Goal: Task Accomplishment & Management: Use online tool/utility

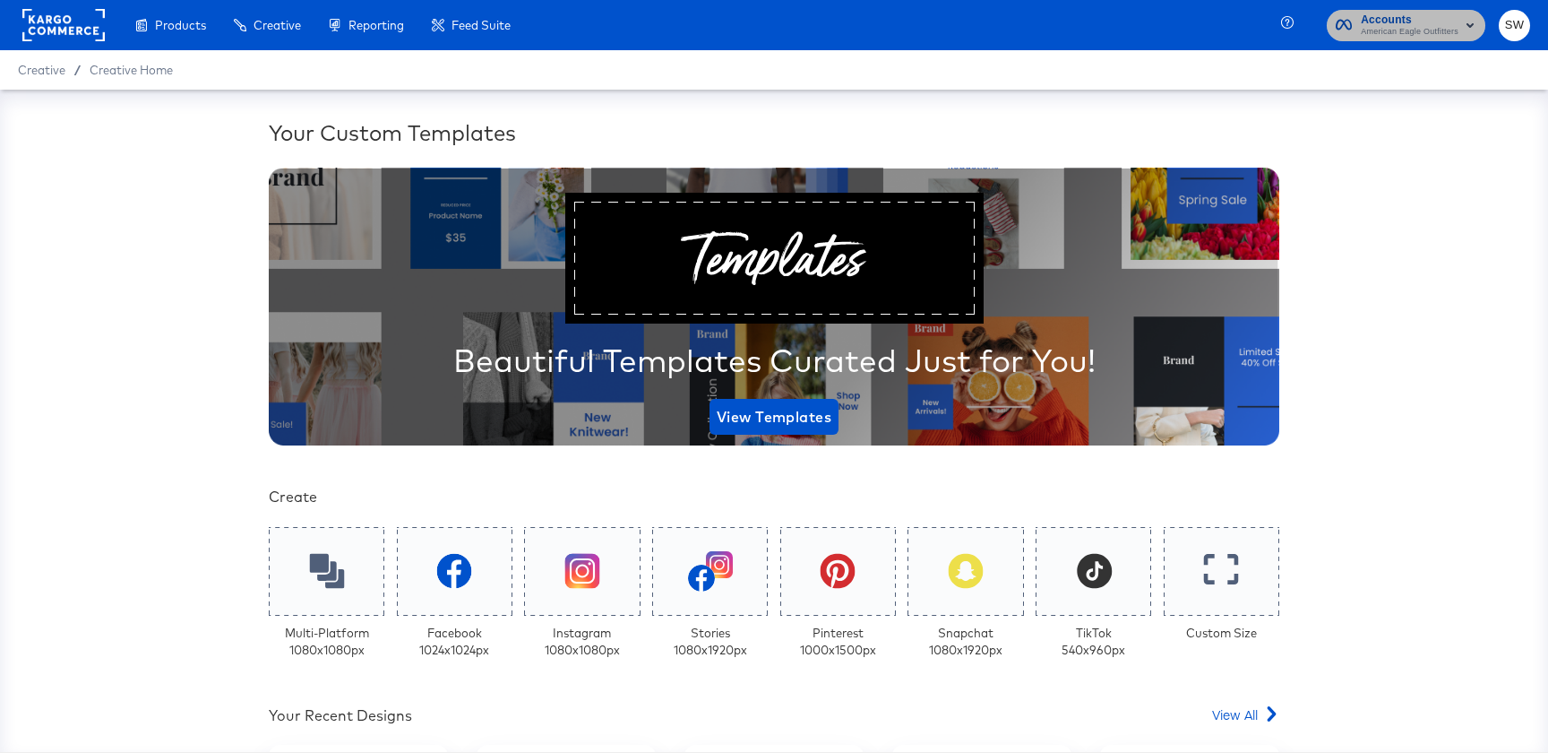
click at [1401, 29] on span "American Eagle Outfitters" at bounding box center [1410, 32] width 98 height 14
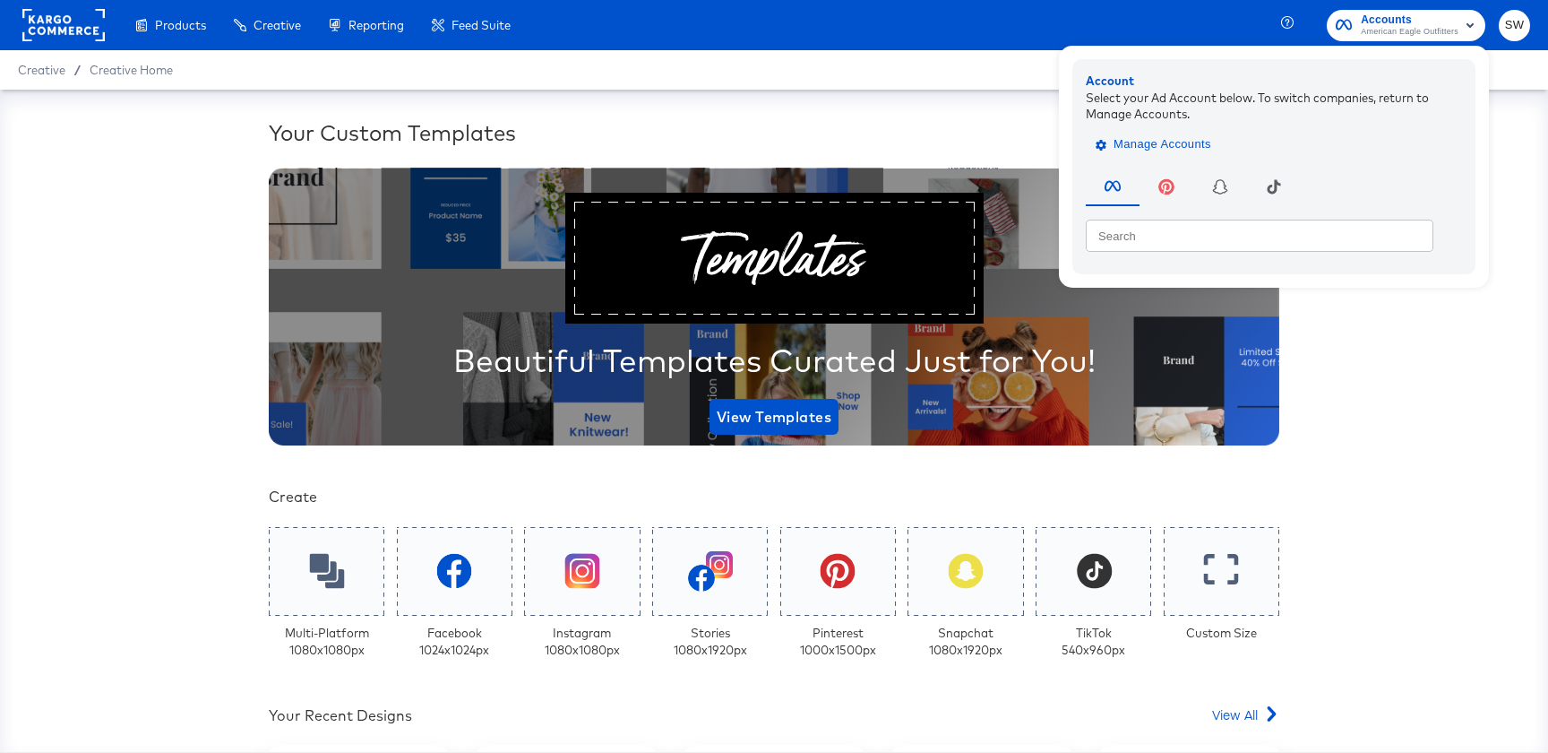
click at [1184, 142] on span "Manage Accounts" at bounding box center [1155, 144] width 112 height 21
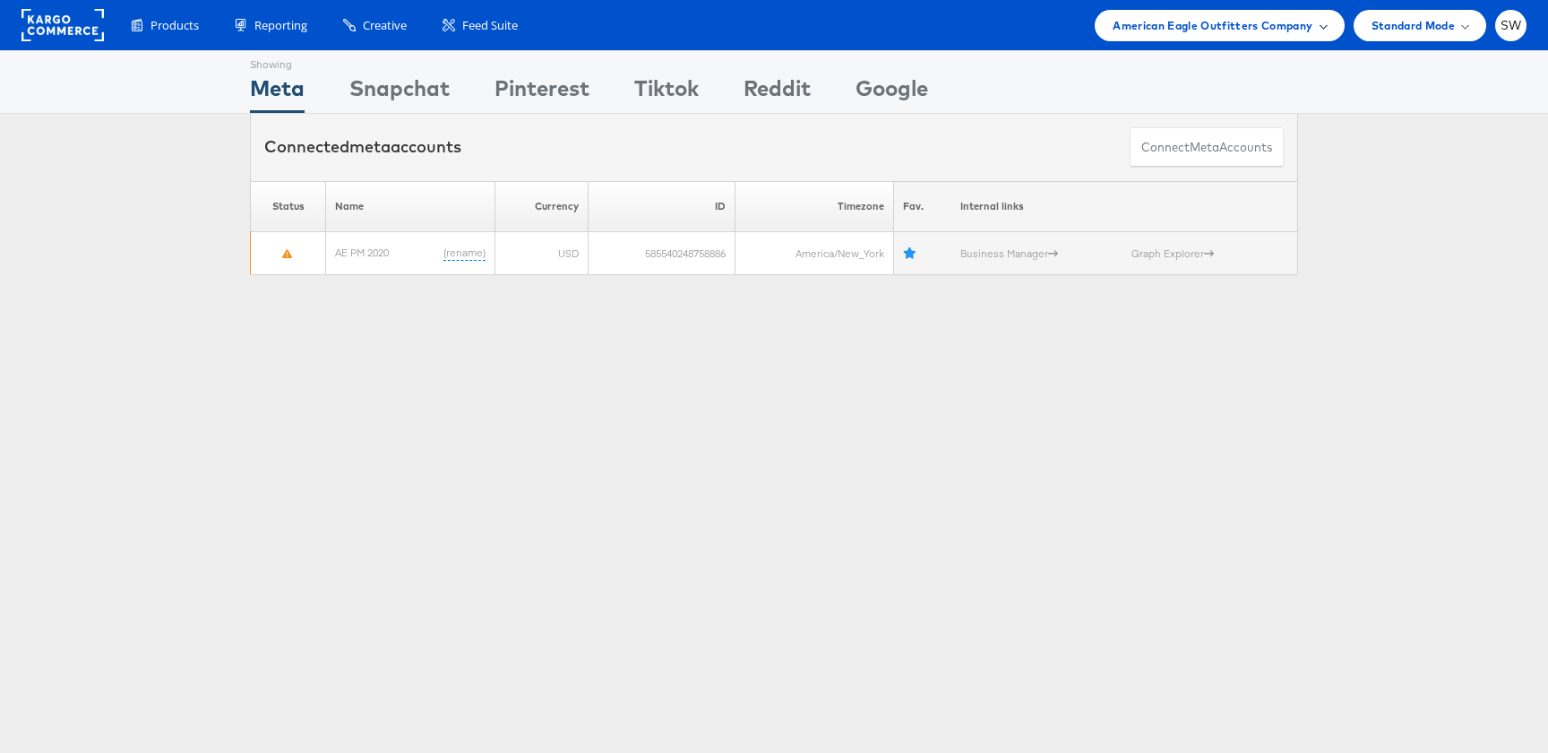
click at [1199, 25] on span "American Eagle Outfitters Company" at bounding box center [1213, 25] width 200 height 19
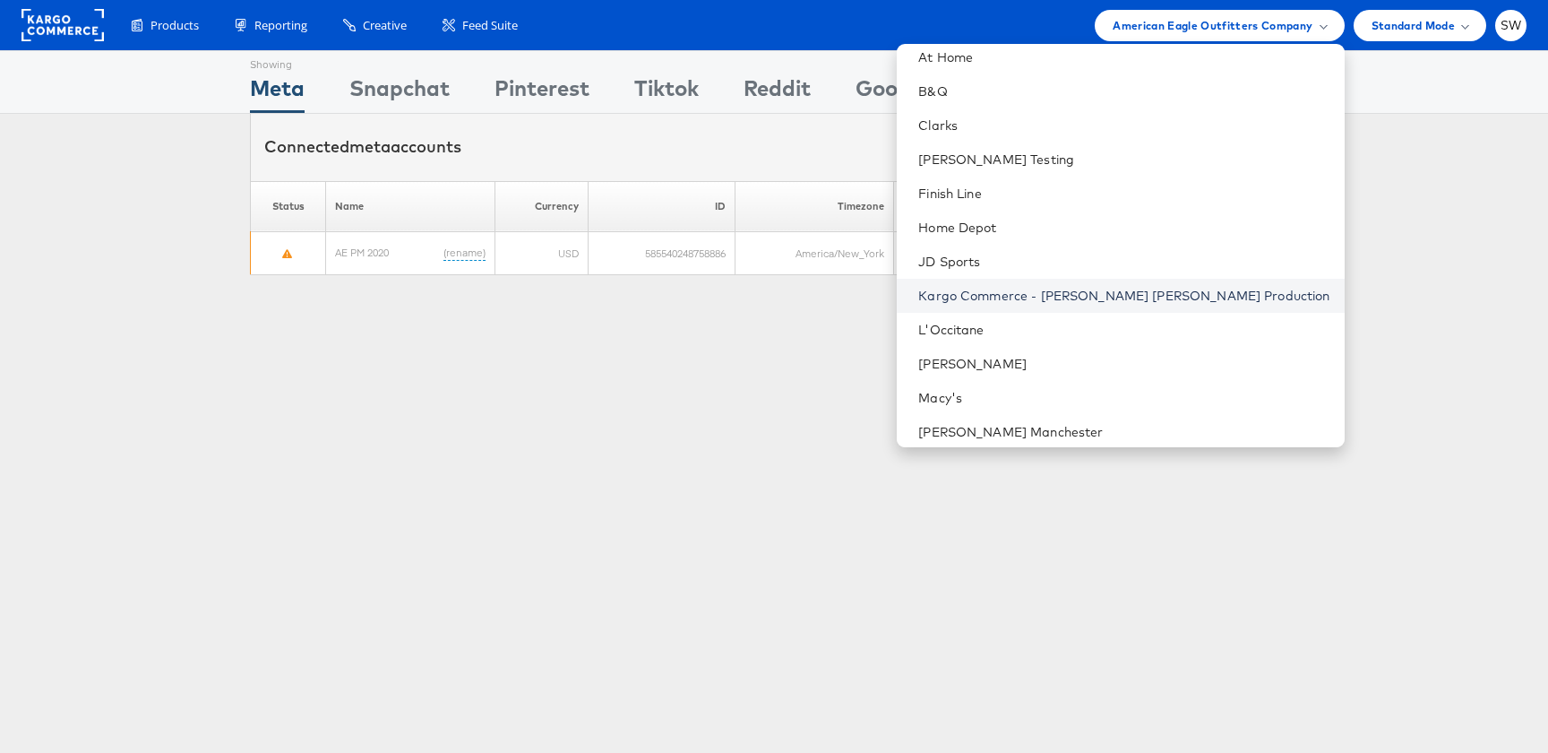
scroll to position [159, 0]
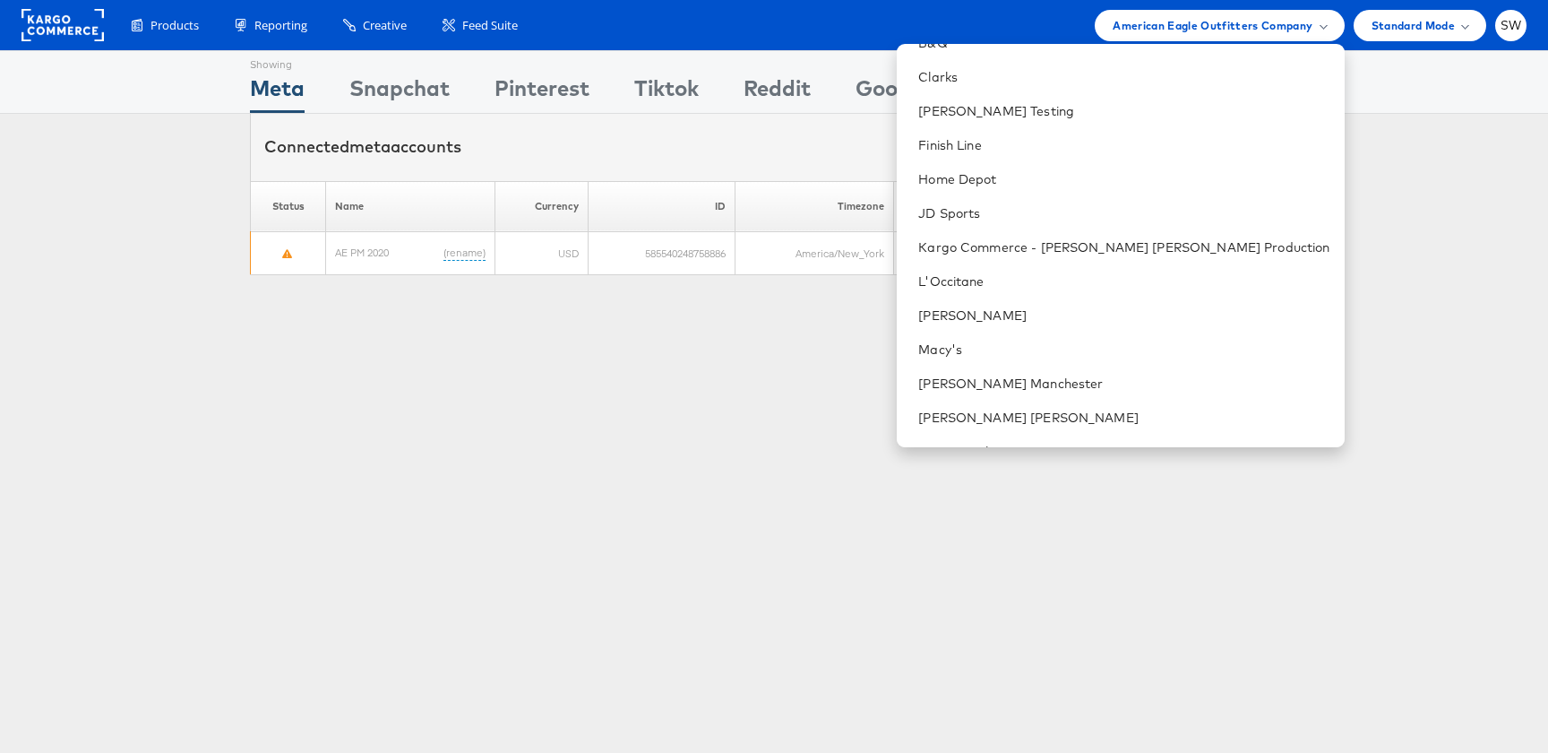
click at [567, 409] on div "Showing Meta Showing Snapchat Showing Pinterest Showing Tiktok Showing Reddit S…" at bounding box center [774, 498] width 1548 height 896
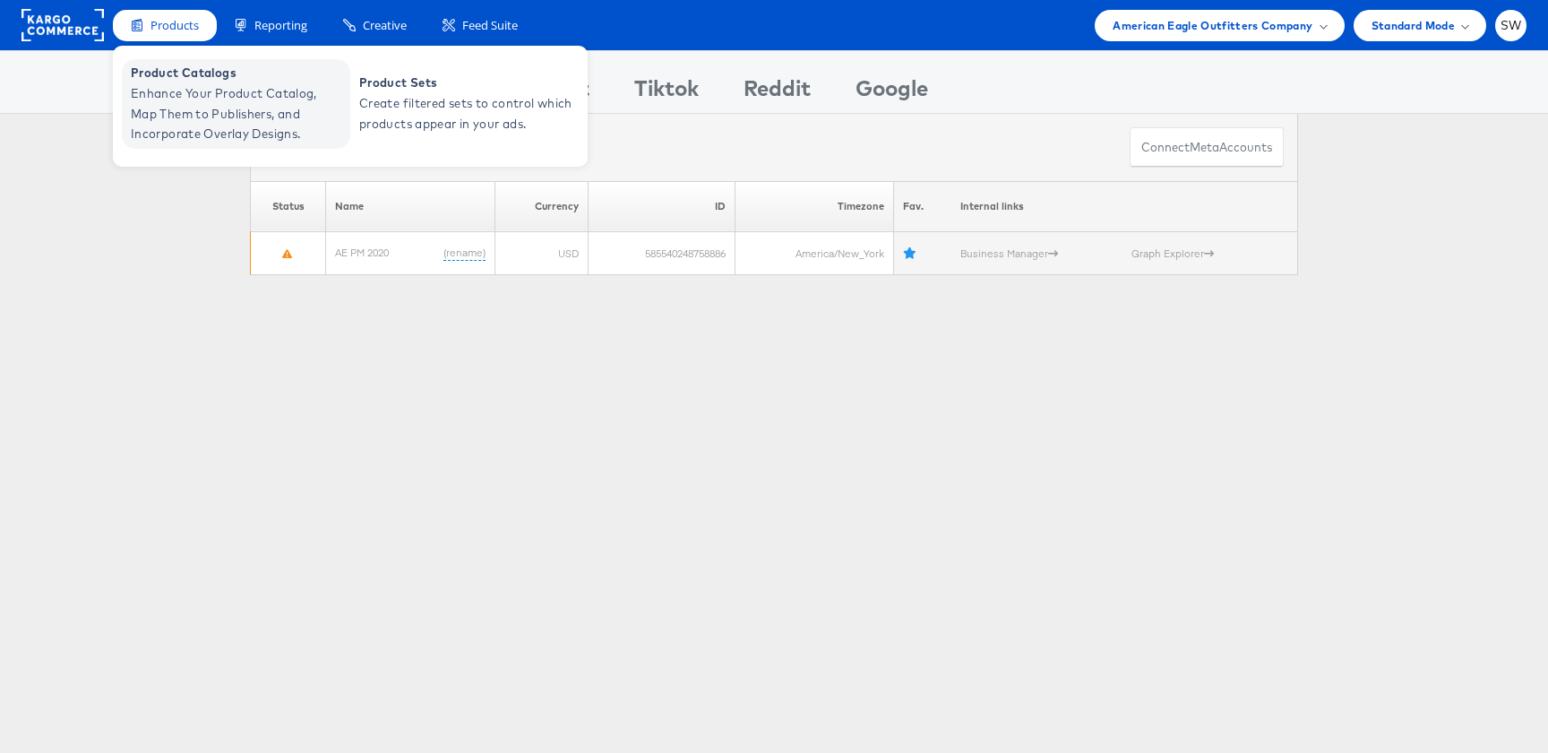
click at [214, 116] on span "Enhance Your Product Catalog, Map Them to Publishers, and Incorporate Overlay D…" at bounding box center [238, 113] width 215 height 61
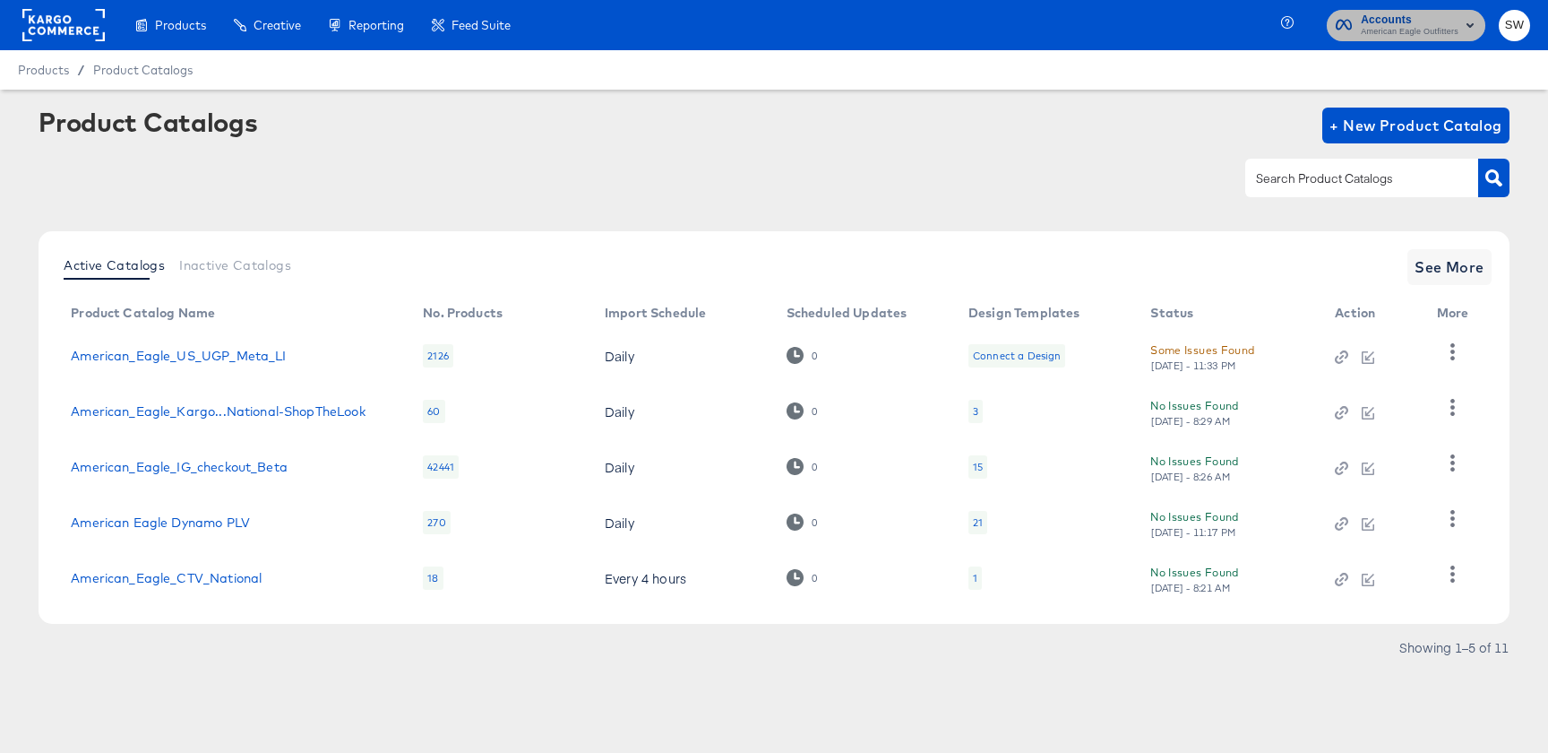
click at [1409, 27] on span "American Eagle Outfitters" at bounding box center [1410, 32] width 98 height 14
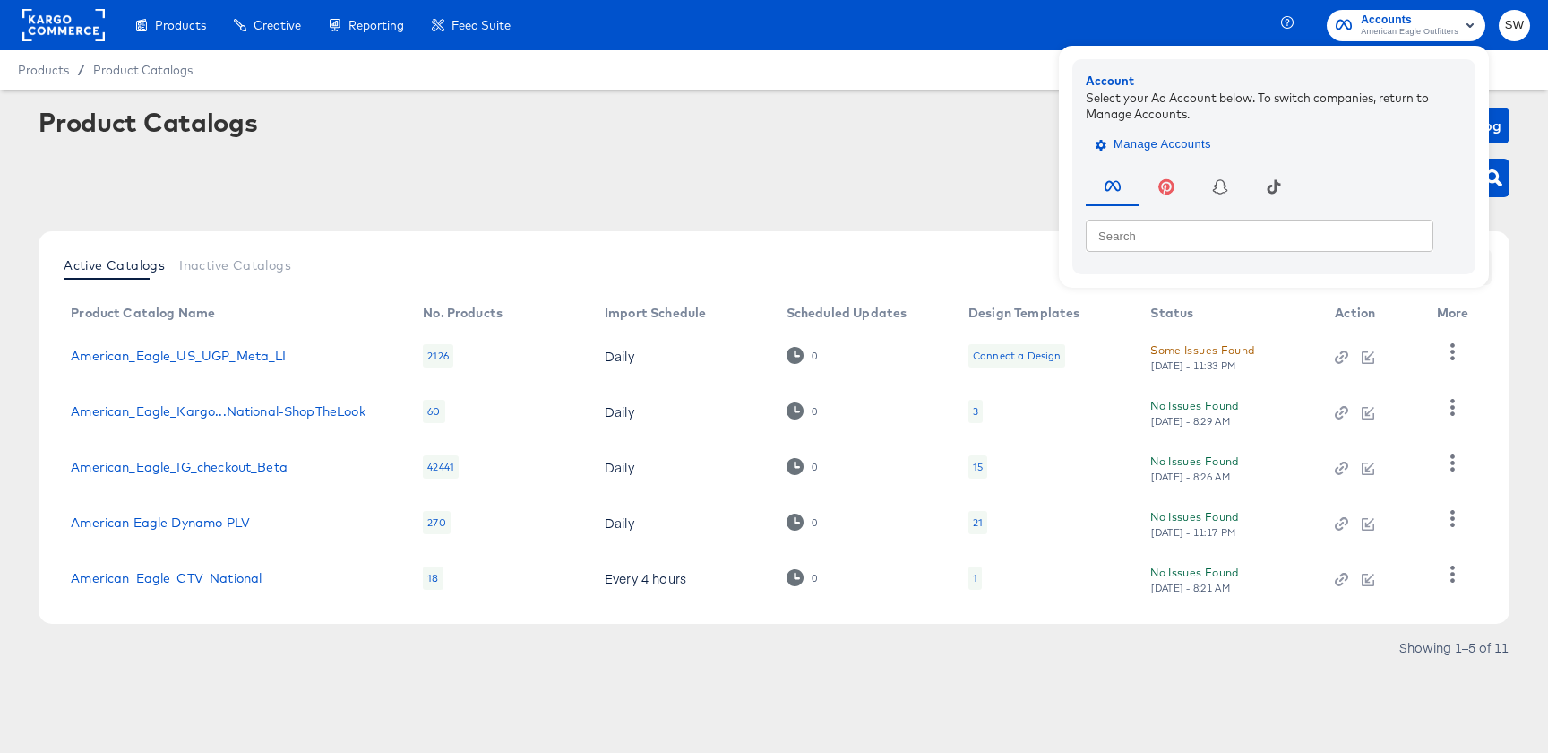
click at [1200, 149] on span "Manage Accounts" at bounding box center [1155, 144] width 112 height 21
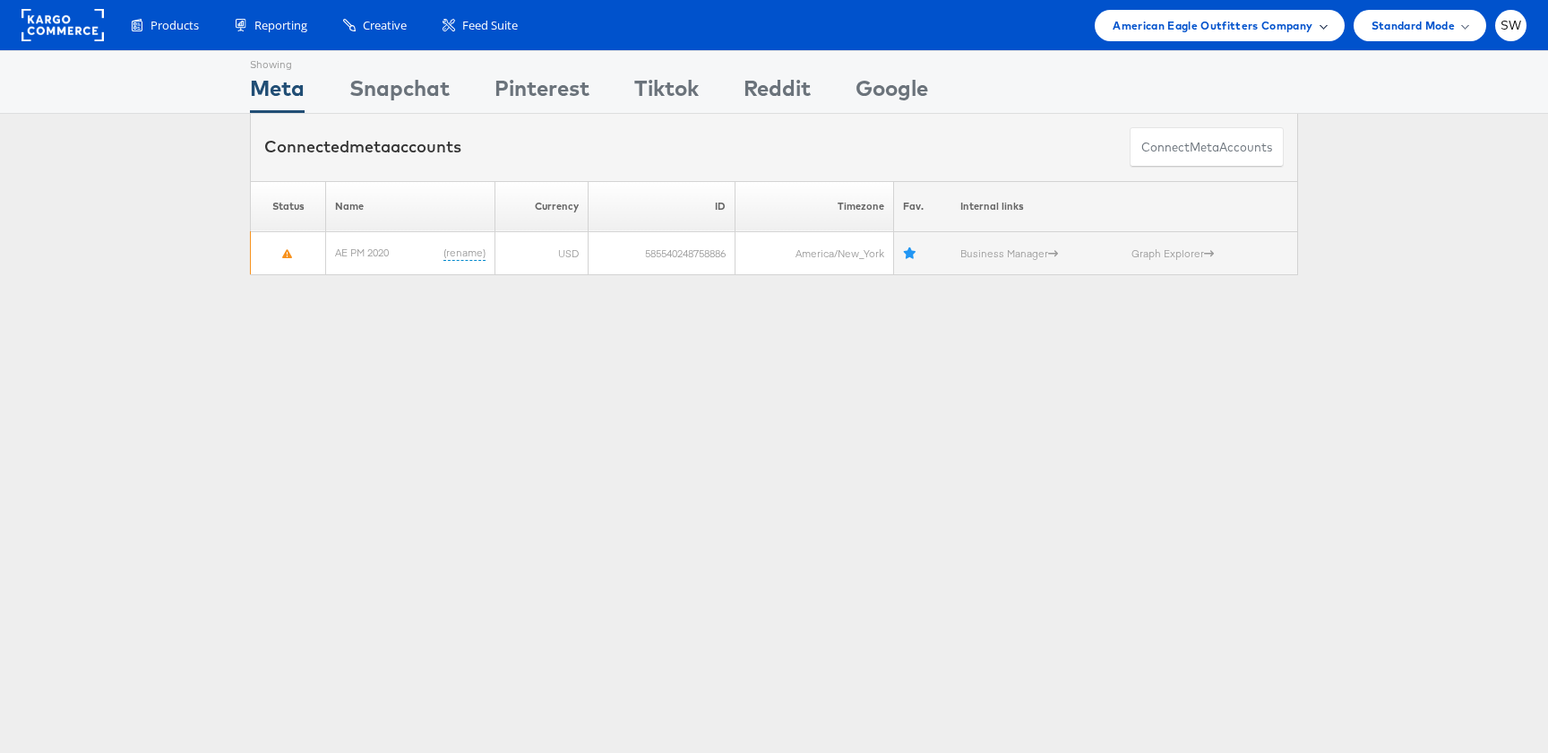
click at [1271, 29] on span "American Eagle Outfitters Company" at bounding box center [1213, 25] width 200 height 19
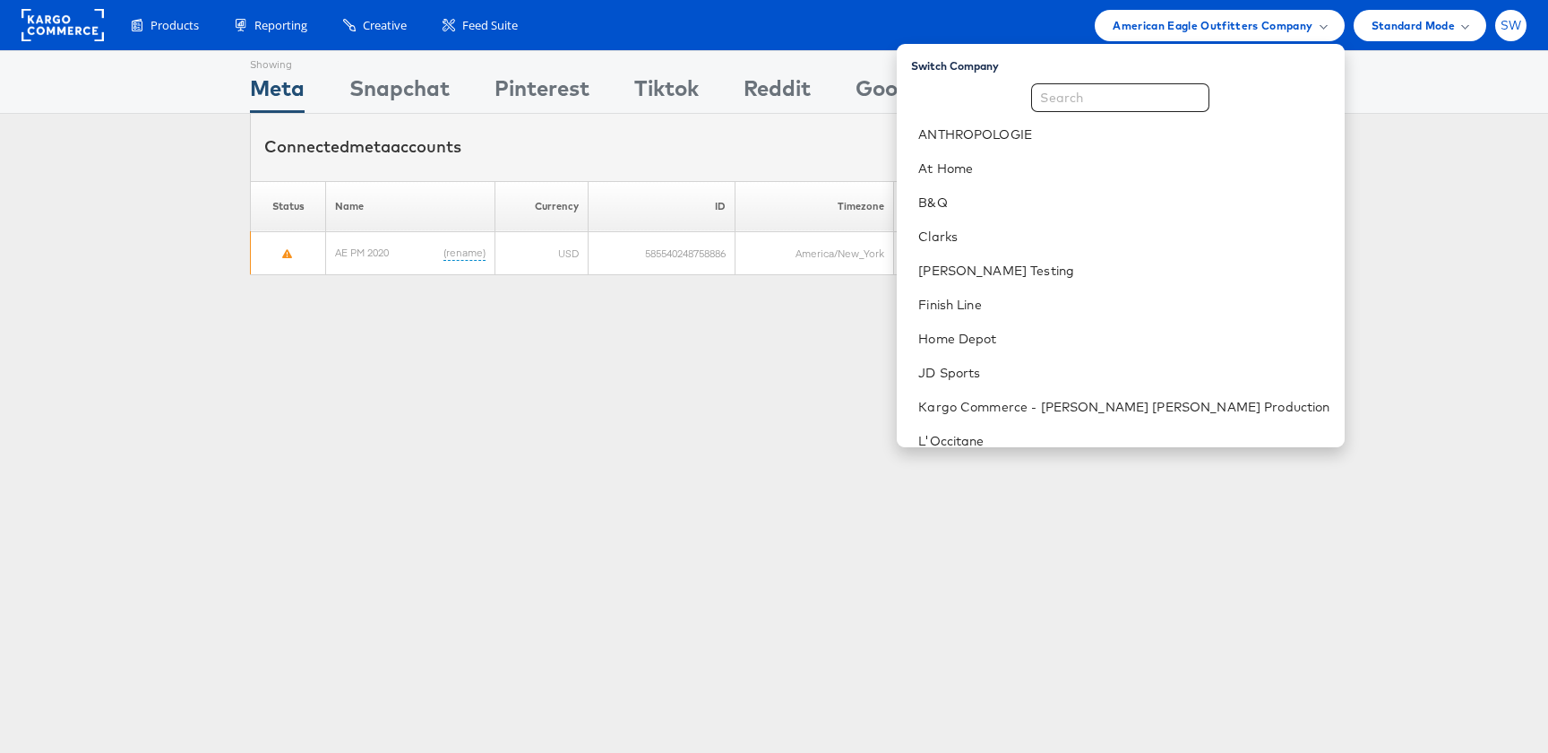
click at [1507, 25] on span "SW" at bounding box center [1512, 26] width 22 height 12
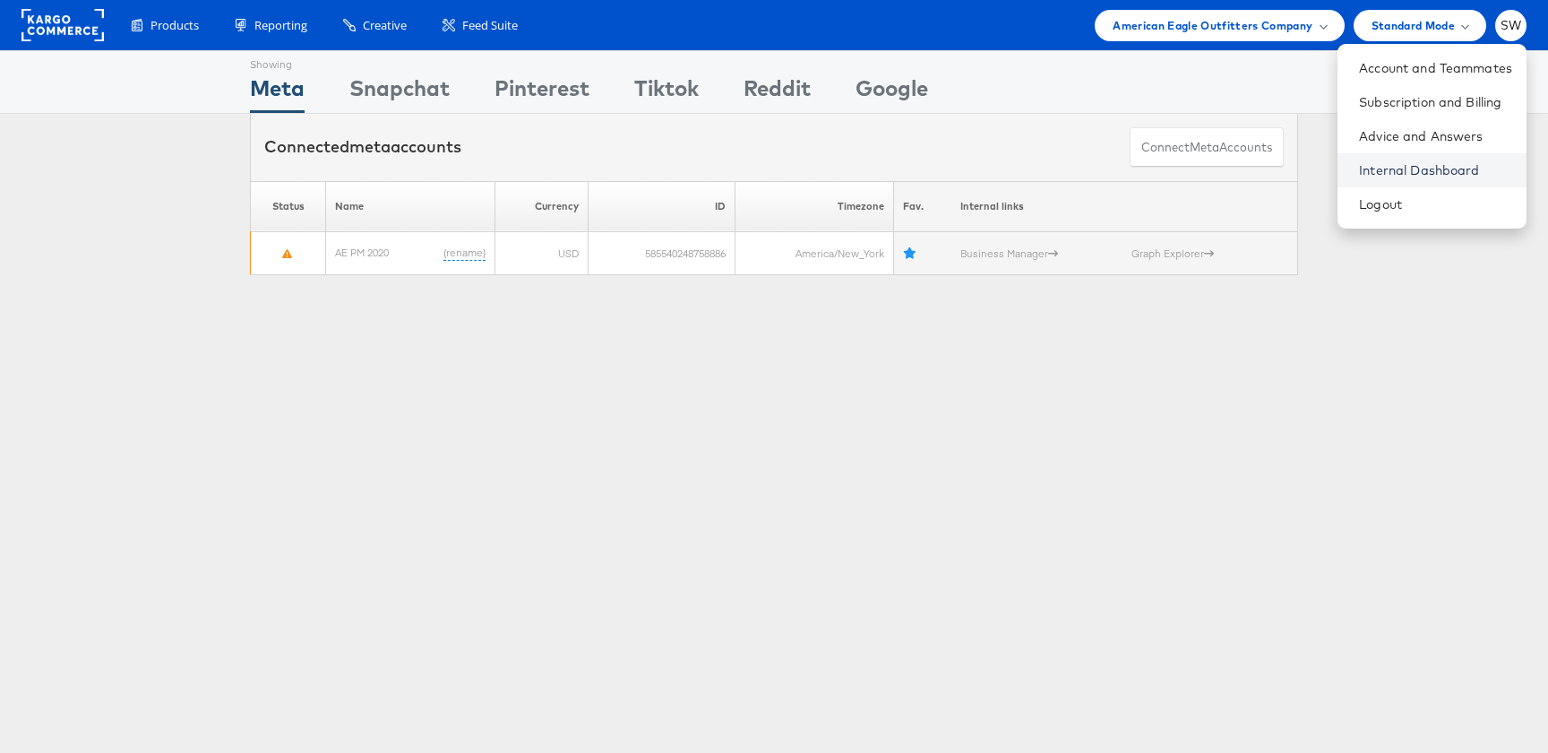
click at [1366, 164] on link "Internal Dashboard" at bounding box center [1435, 170] width 153 height 18
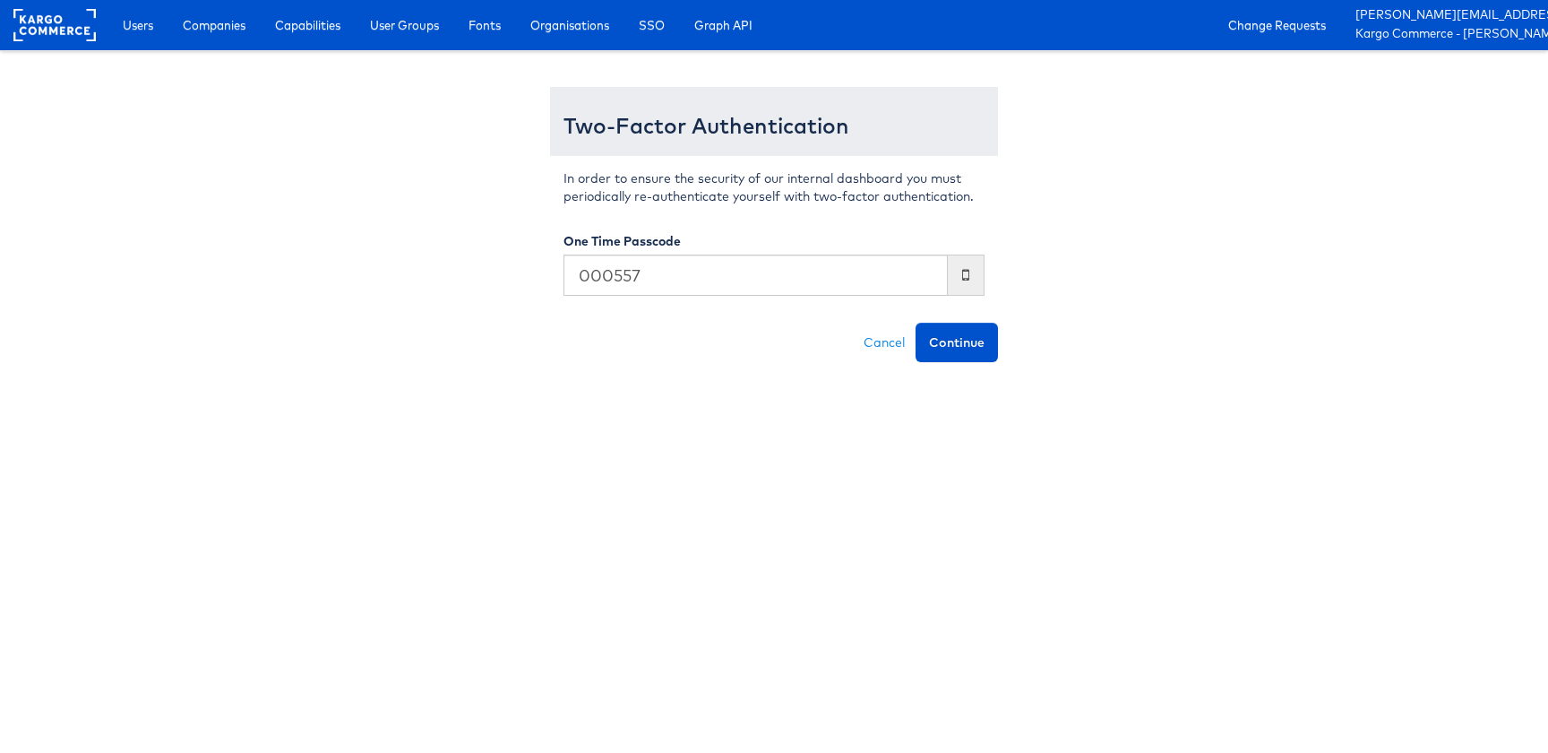
type input "000557"
click at [916, 323] on button "Continue" at bounding box center [957, 342] width 82 height 39
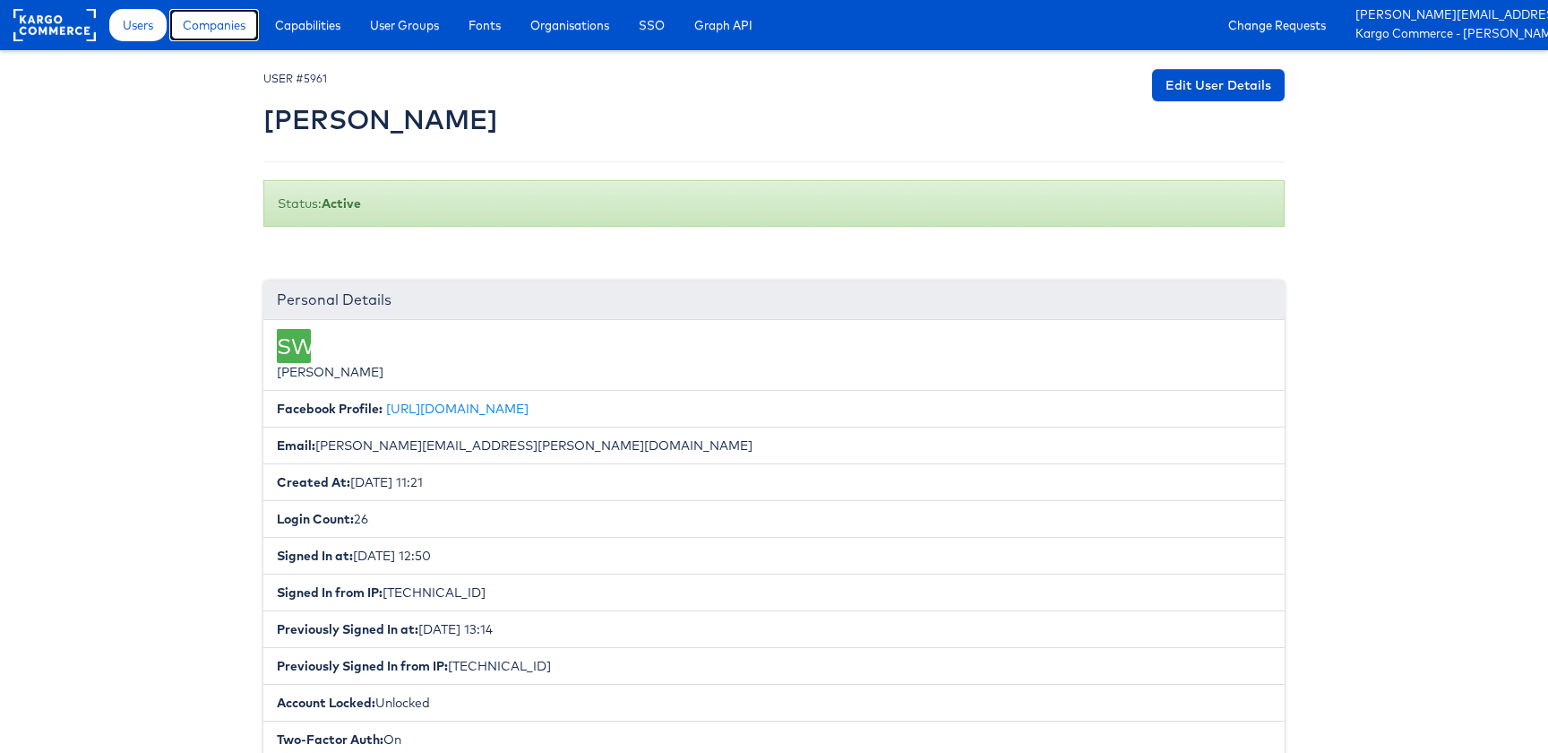
click at [218, 33] on span "Companies" at bounding box center [214, 25] width 63 height 18
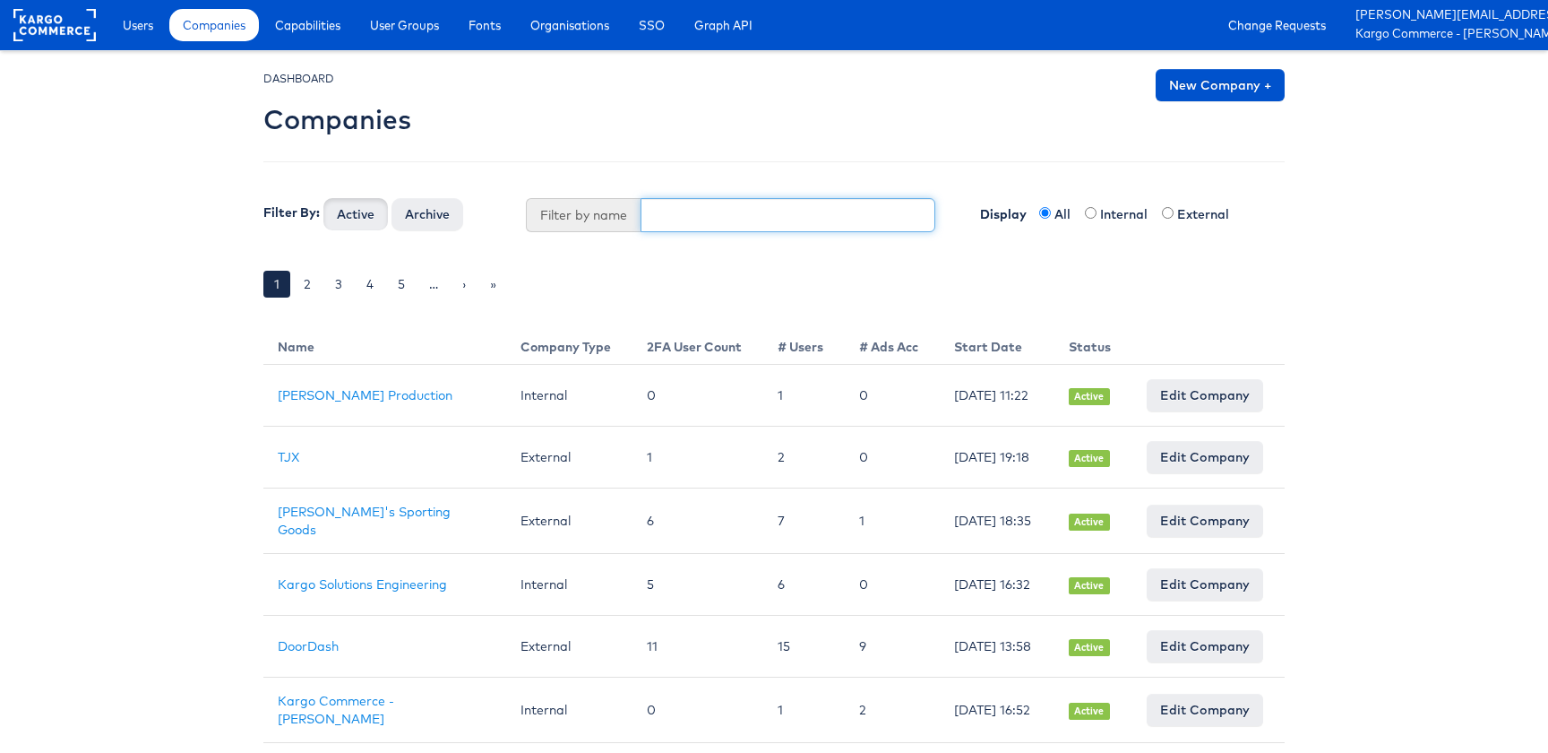
click at [733, 225] on input "text" at bounding box center [789, 215] width 296 height 34
type input "cars"
click at [323, 198] on button "Active" at bounding box center [355, 214] width 65 height 32
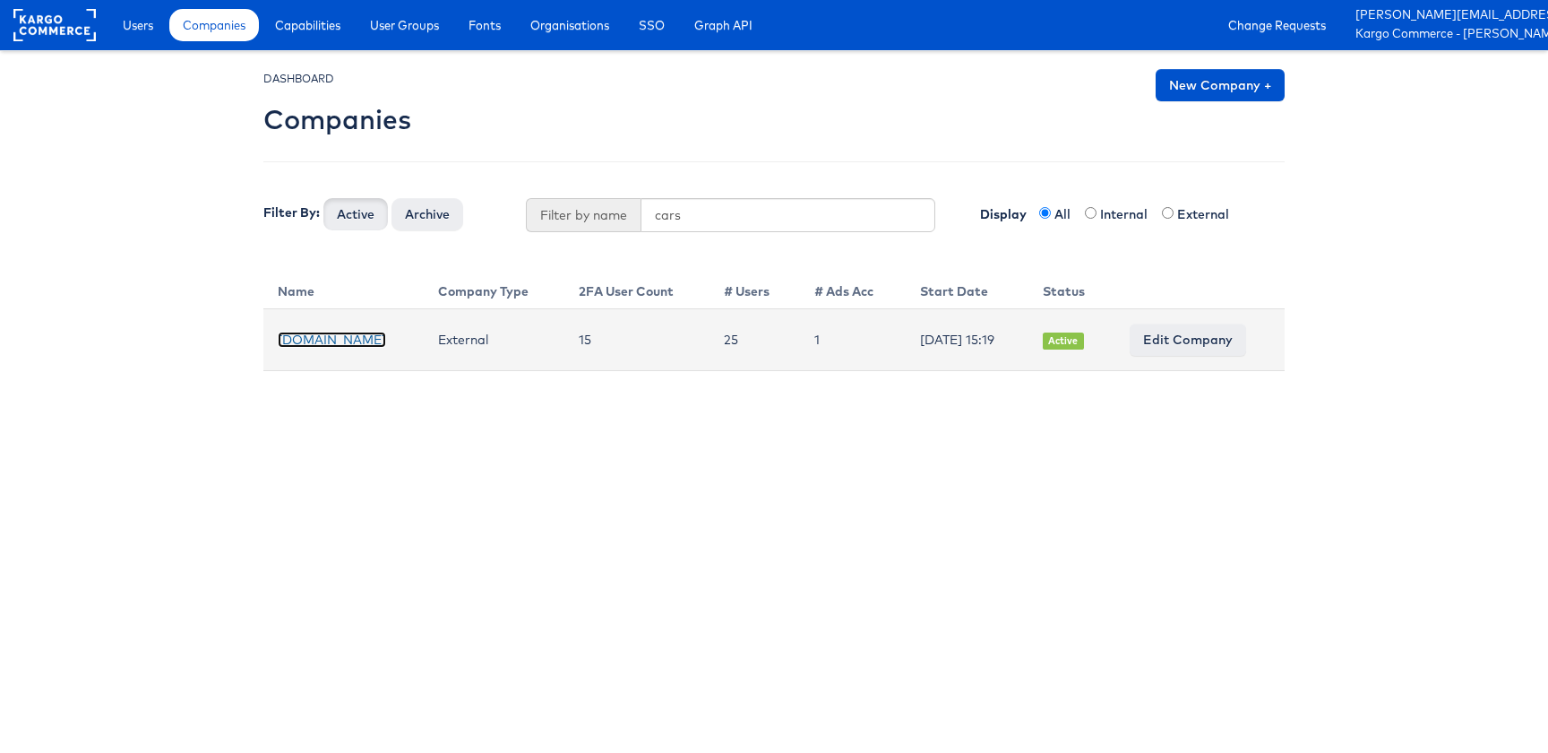
click at [314, 337] on link "Cars.com" at bounding box center [332, 340] width 108 height 16
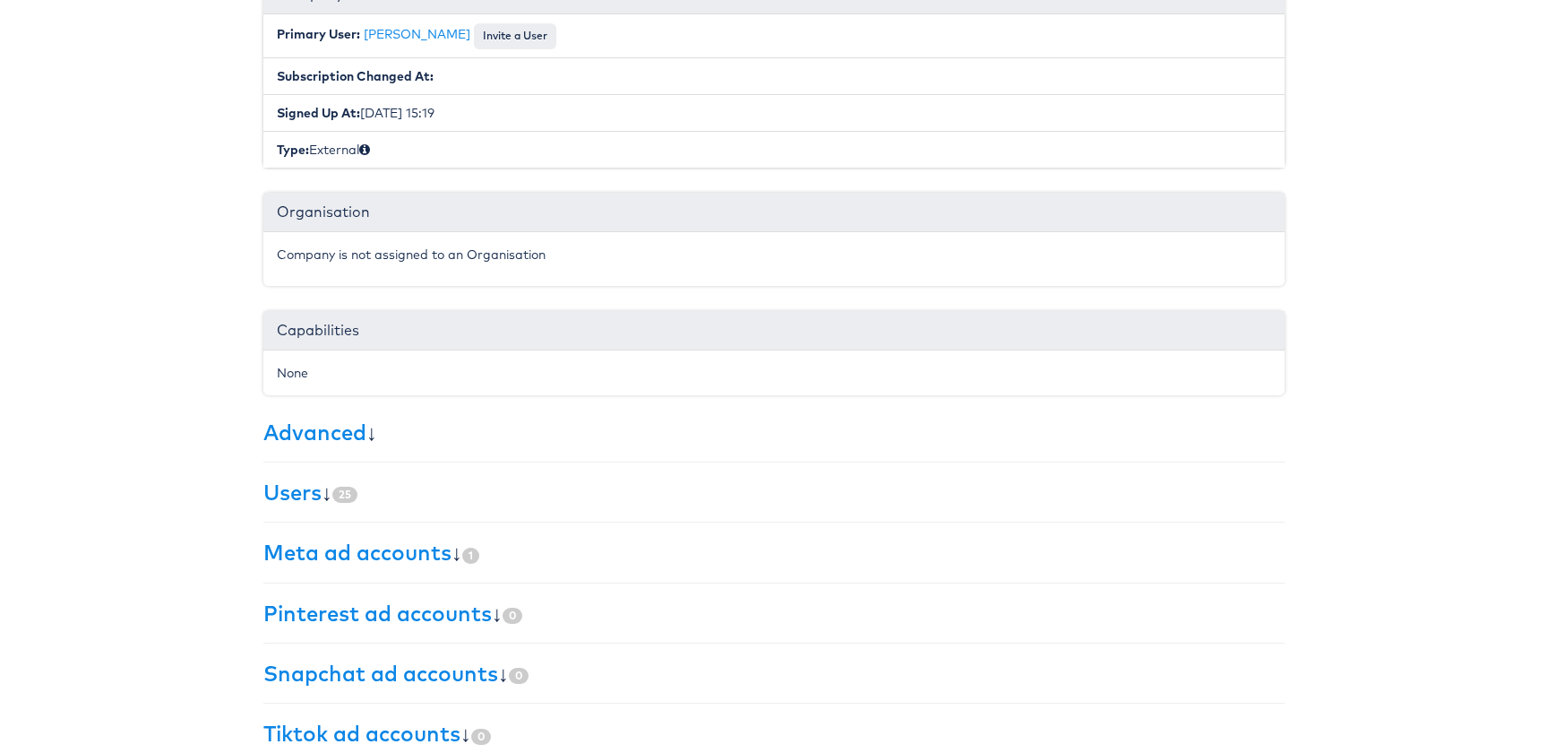
scroll to position [299, 0]
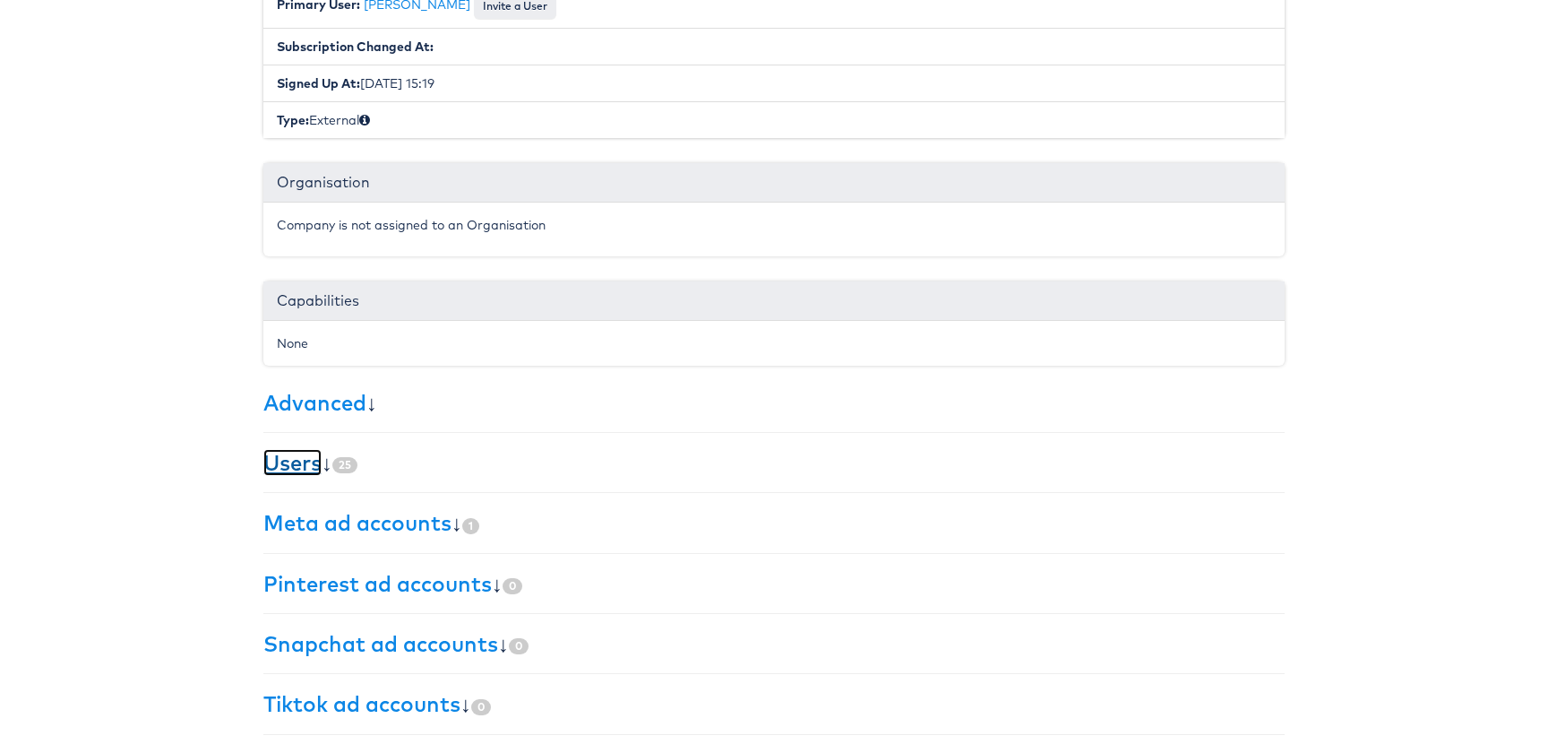
click at [277, 466] on link "Users" at bounding box center [292, 462] width 58 height 27
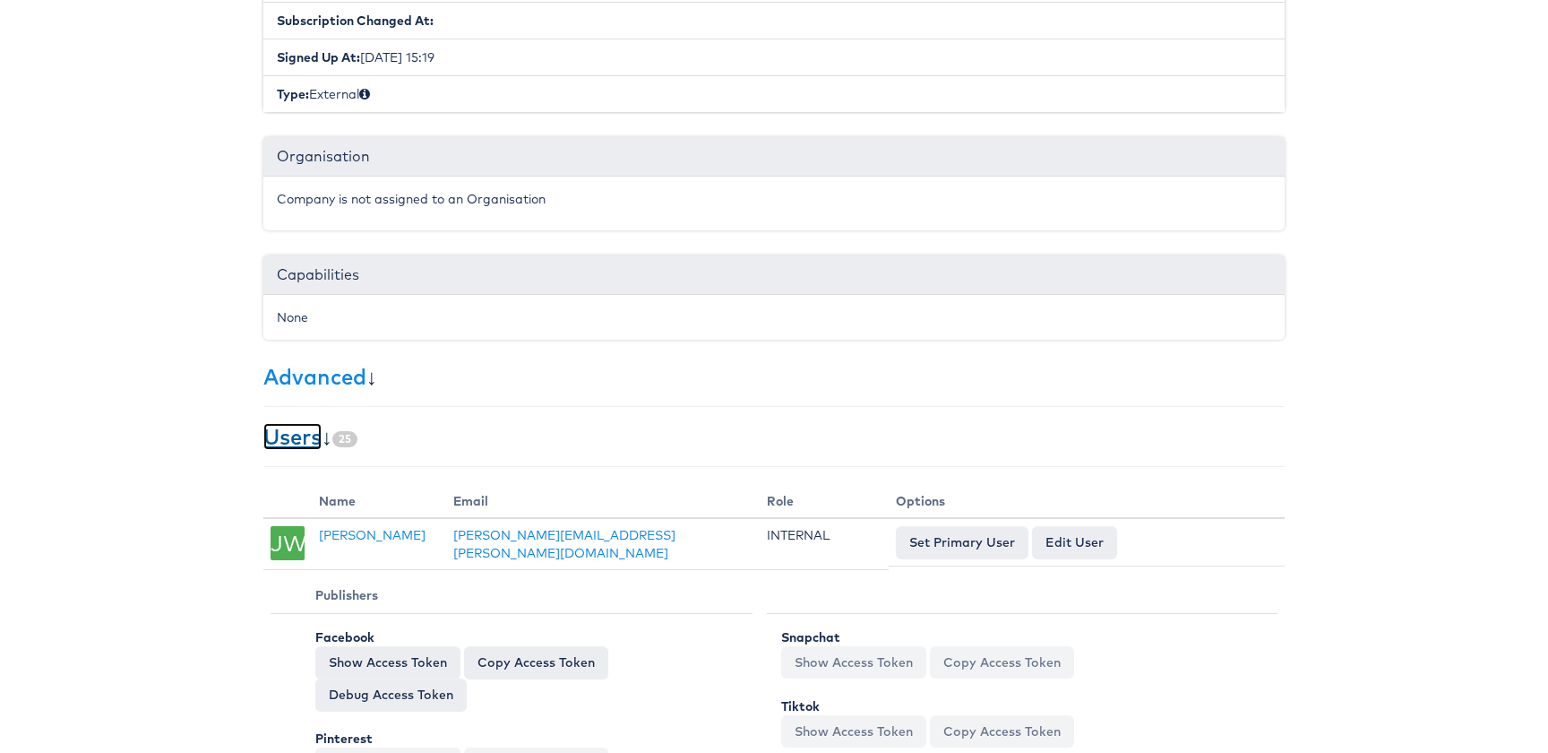
scroll to position [0, 0]
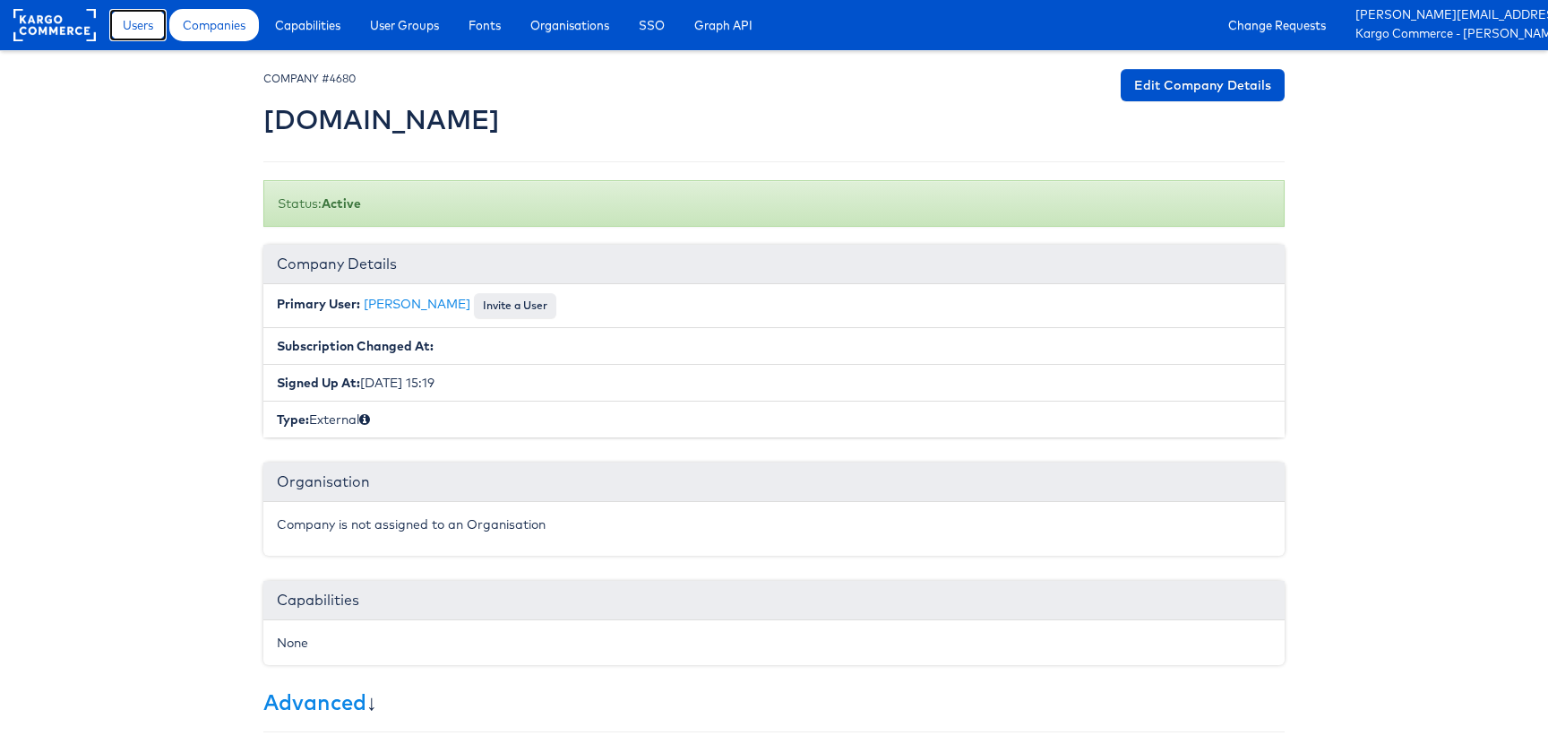
click at [125, 26] on span "Users" at bounding box center [138, 25] width 30 height 18
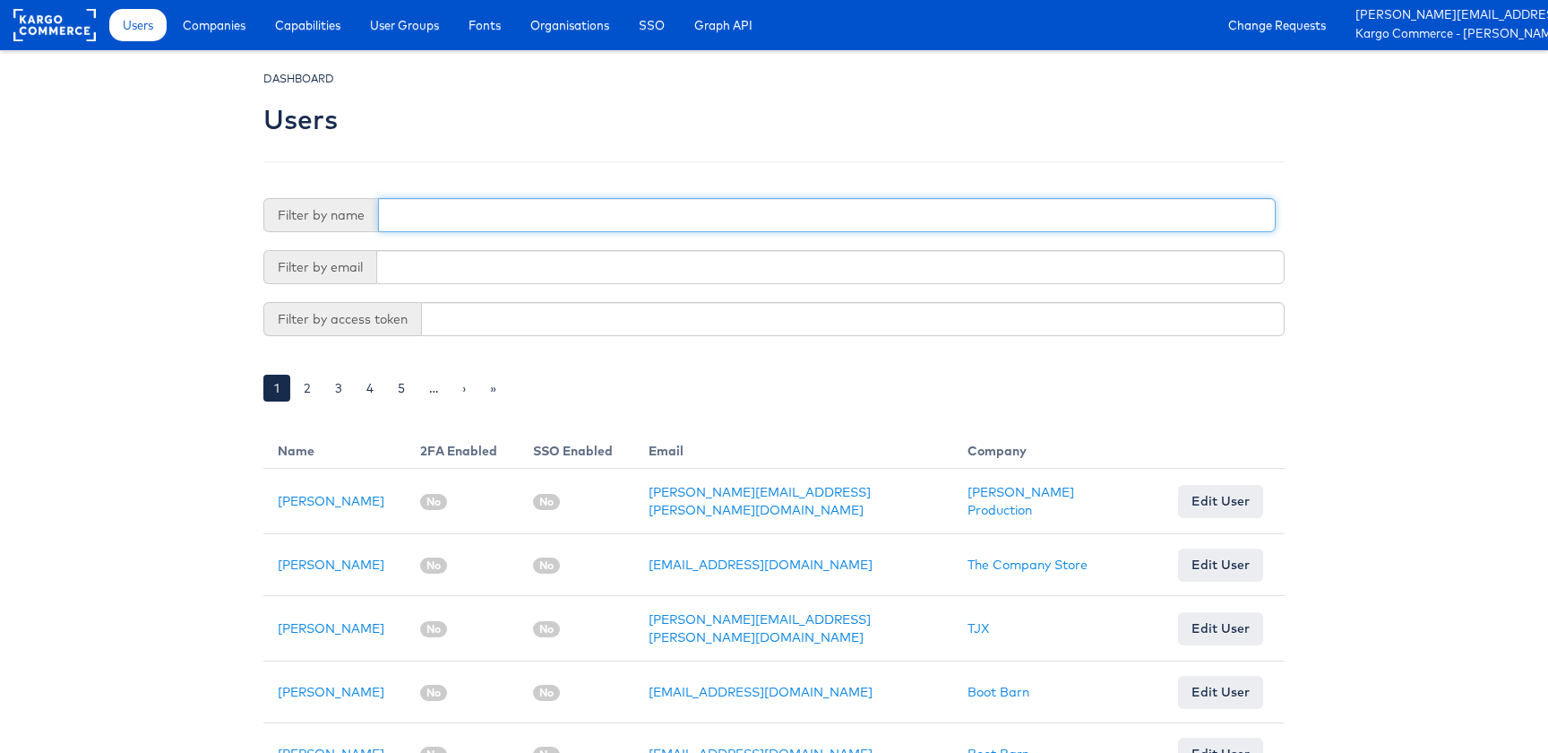
click at [759, 212] on input "text" at bounding box center [827, 215] width 898 height 34
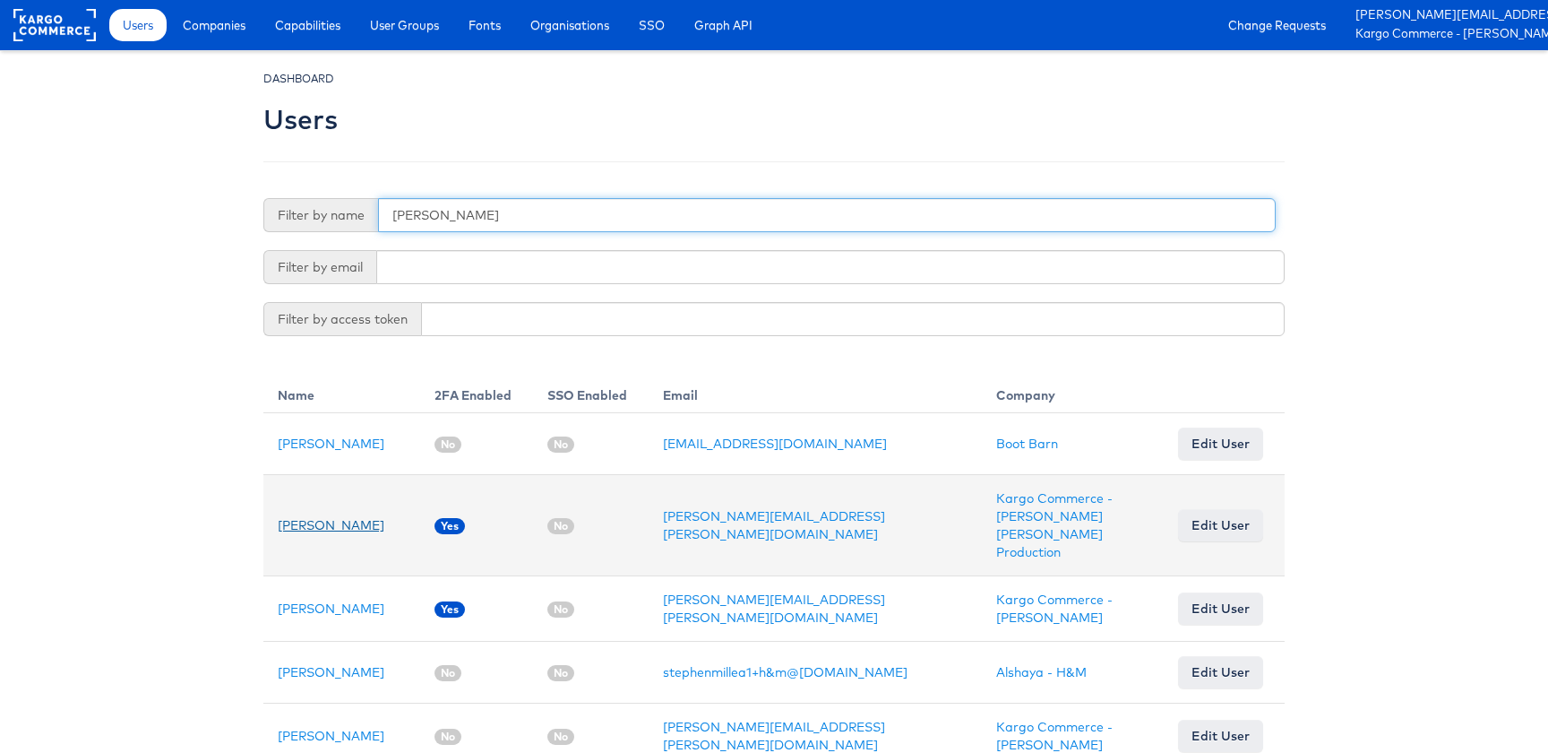
type input "stephen"
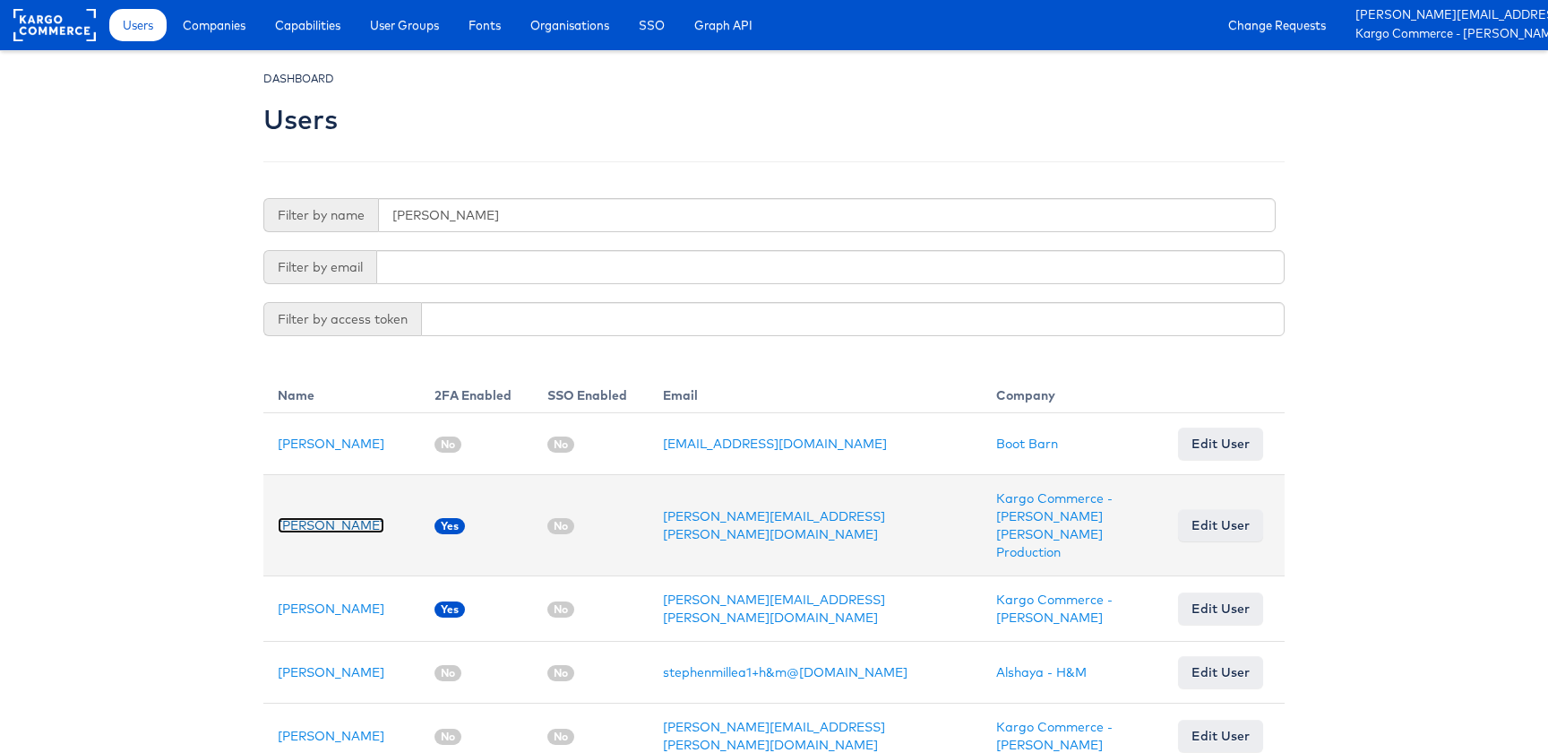
click at [290, 520] on link "Stephen Walsh" at bounding box center [331, 525] width 107 height 16
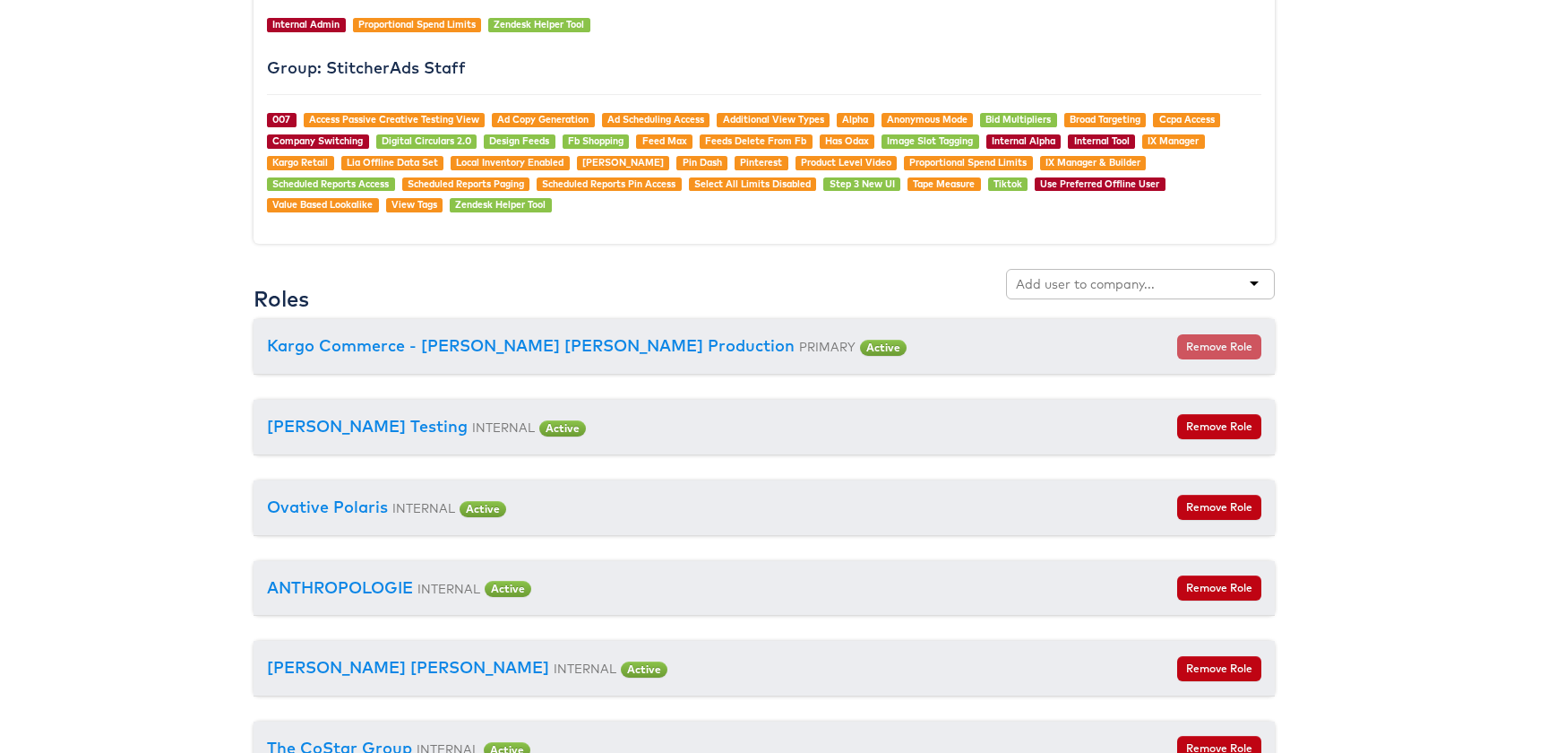
scroll to position [1767, 12]
click at [1073, 280] on input "text" at bounding box center [1085, 284] width 142 height 18
type input "cars"
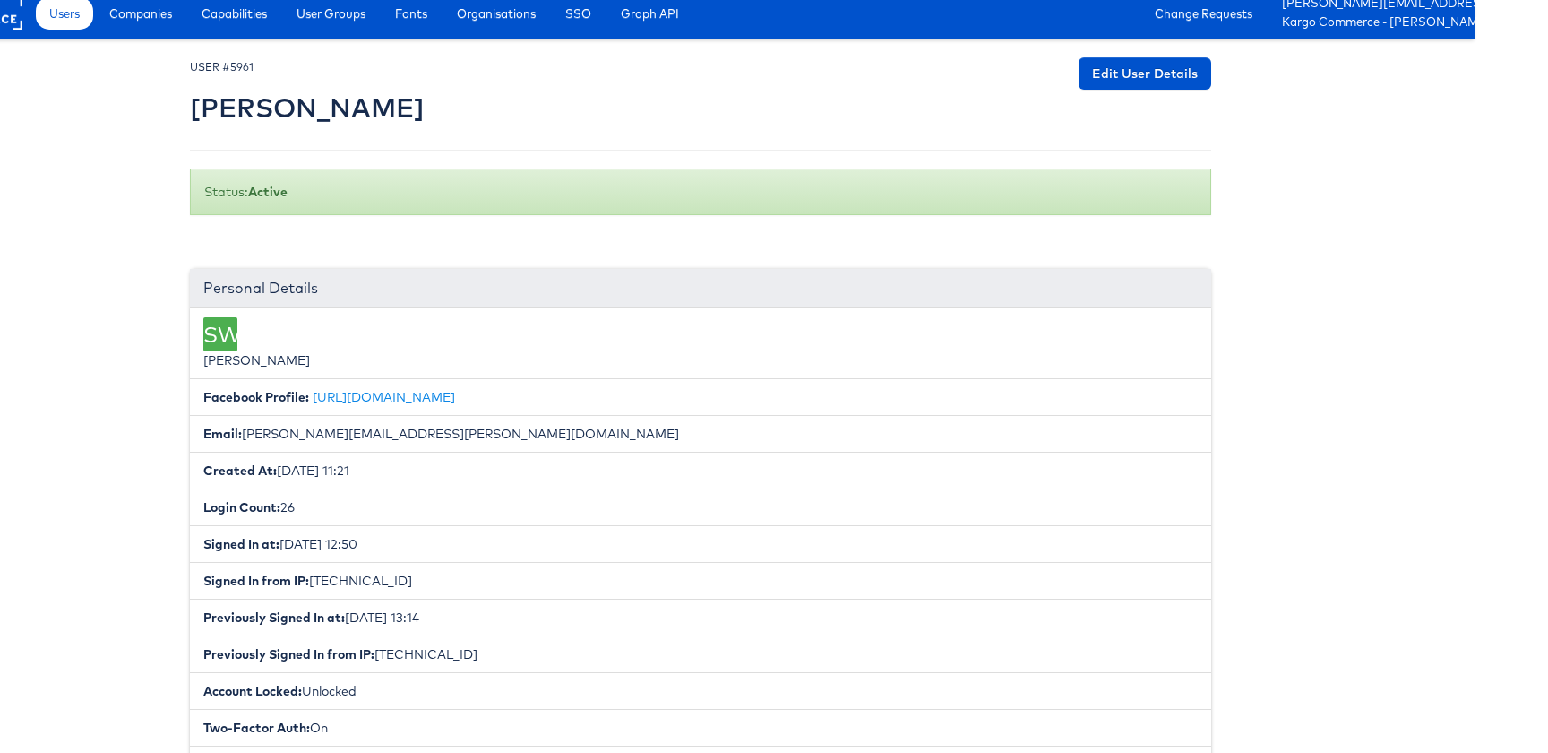
scroll to position [0, 73]
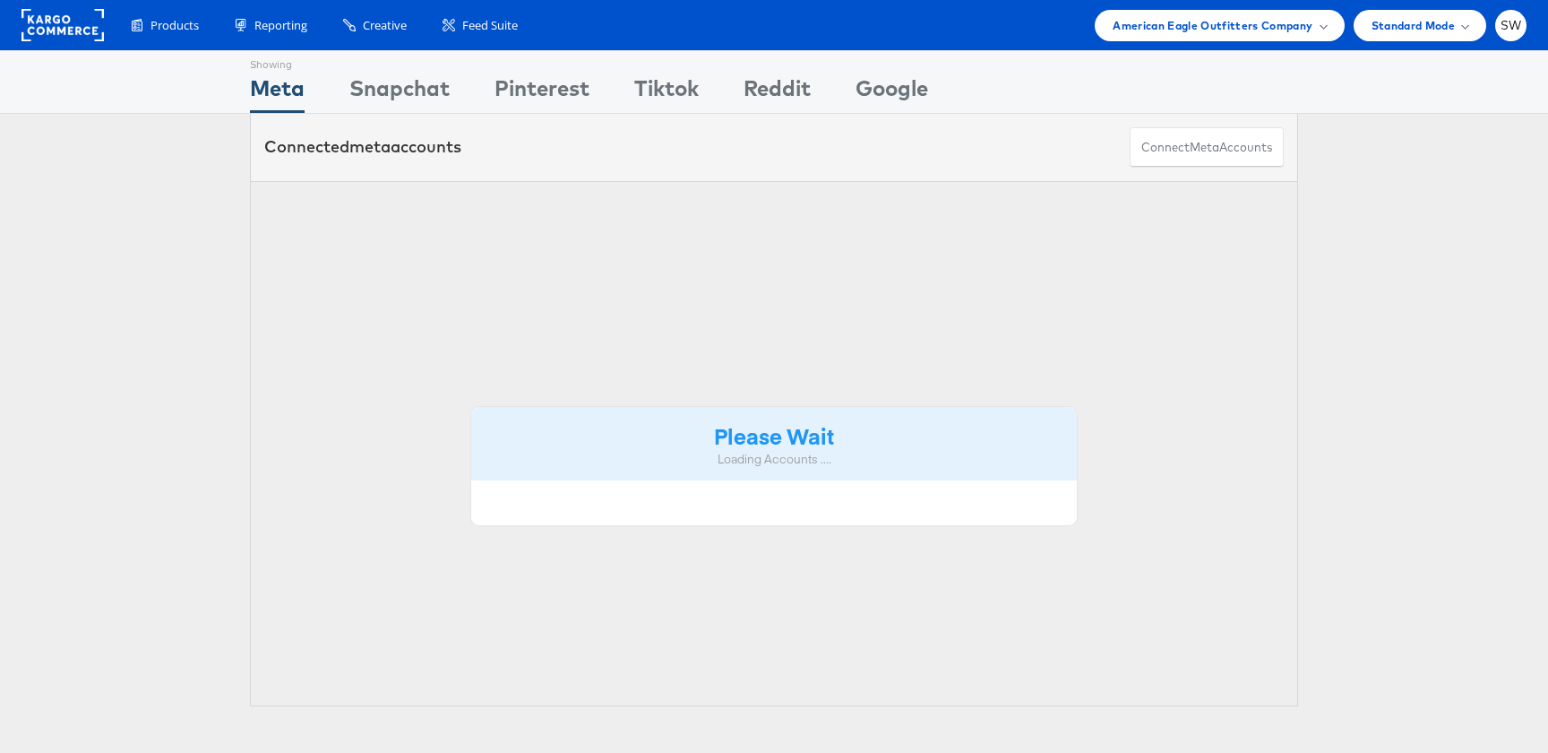
click at [1236, 27] on span "American Eagle Outfitters Company" at bounding box center [1213, 25] width 200 height 19
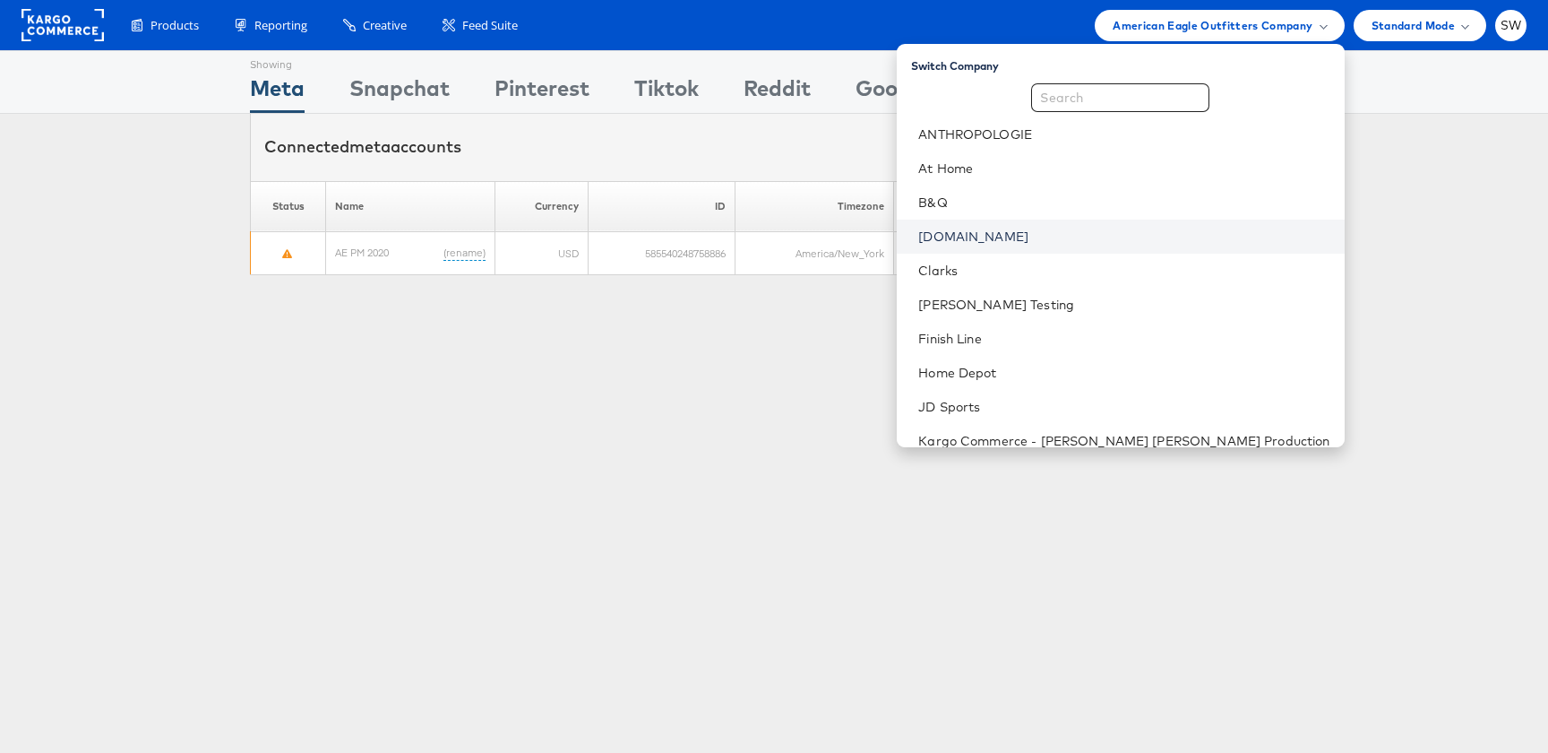
click at [1084, 238] on link "[DOMAIN_NAME]" at bounding box center [1123, 237] width 411 height 18
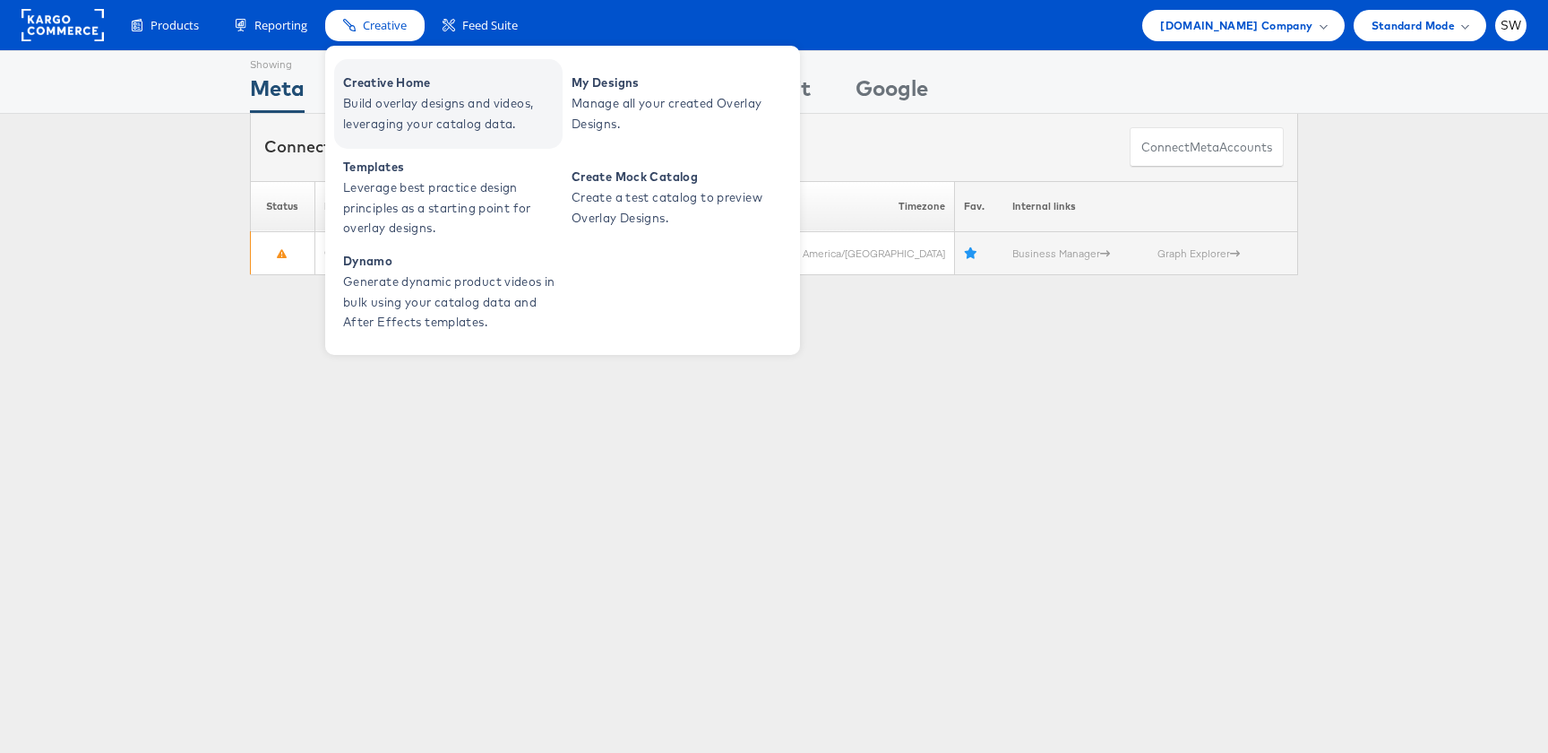
click at [391, 95] on span "Build overlay designs and videos, leveraging your catalog data." at bounding box center [450, 113] width 215 height 41
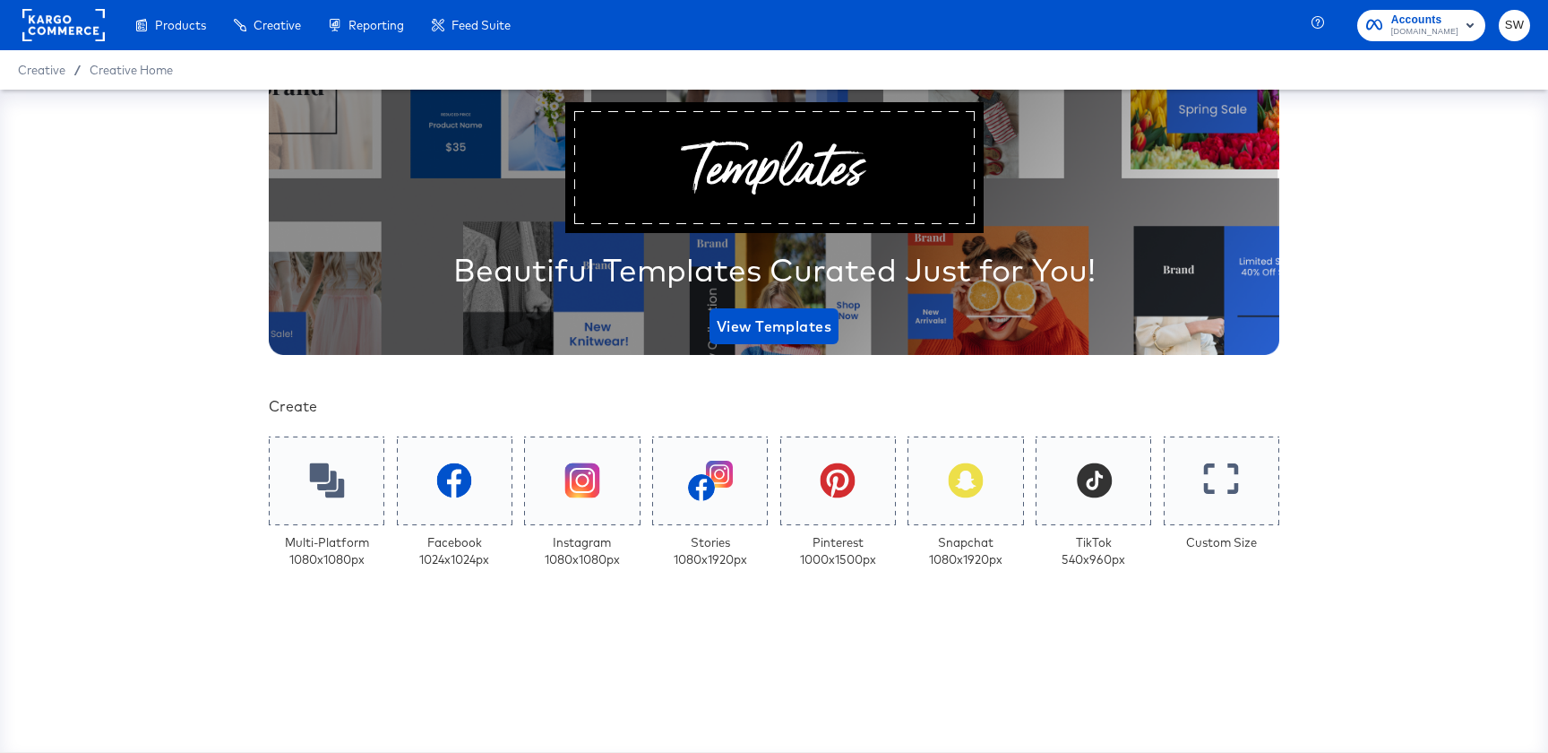
scroll to position [148, 0]
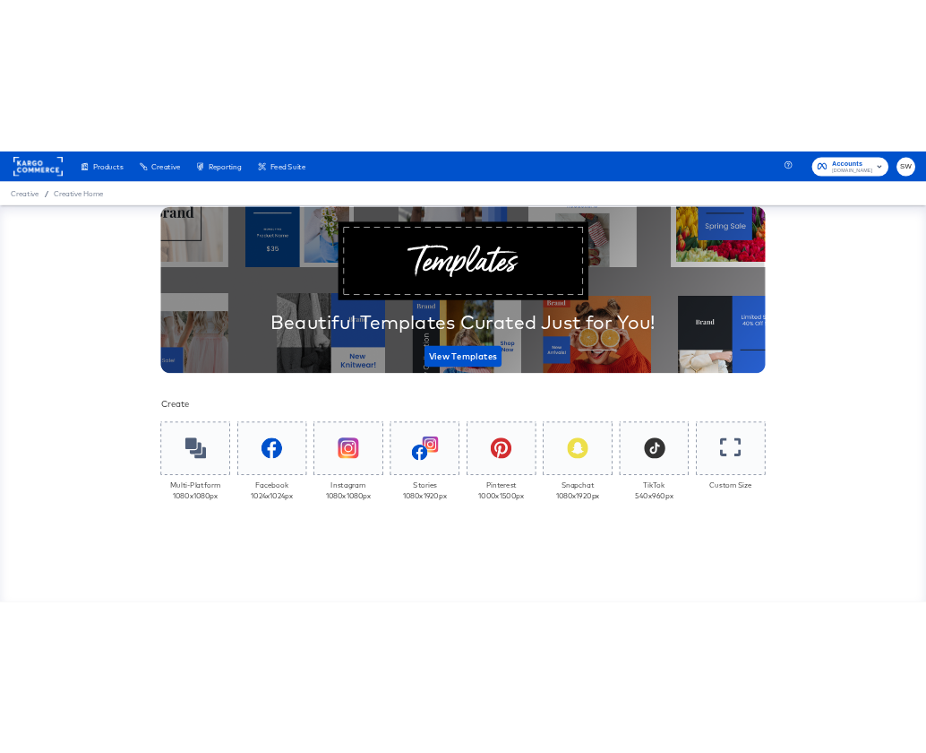
scroll to position [148, 0]
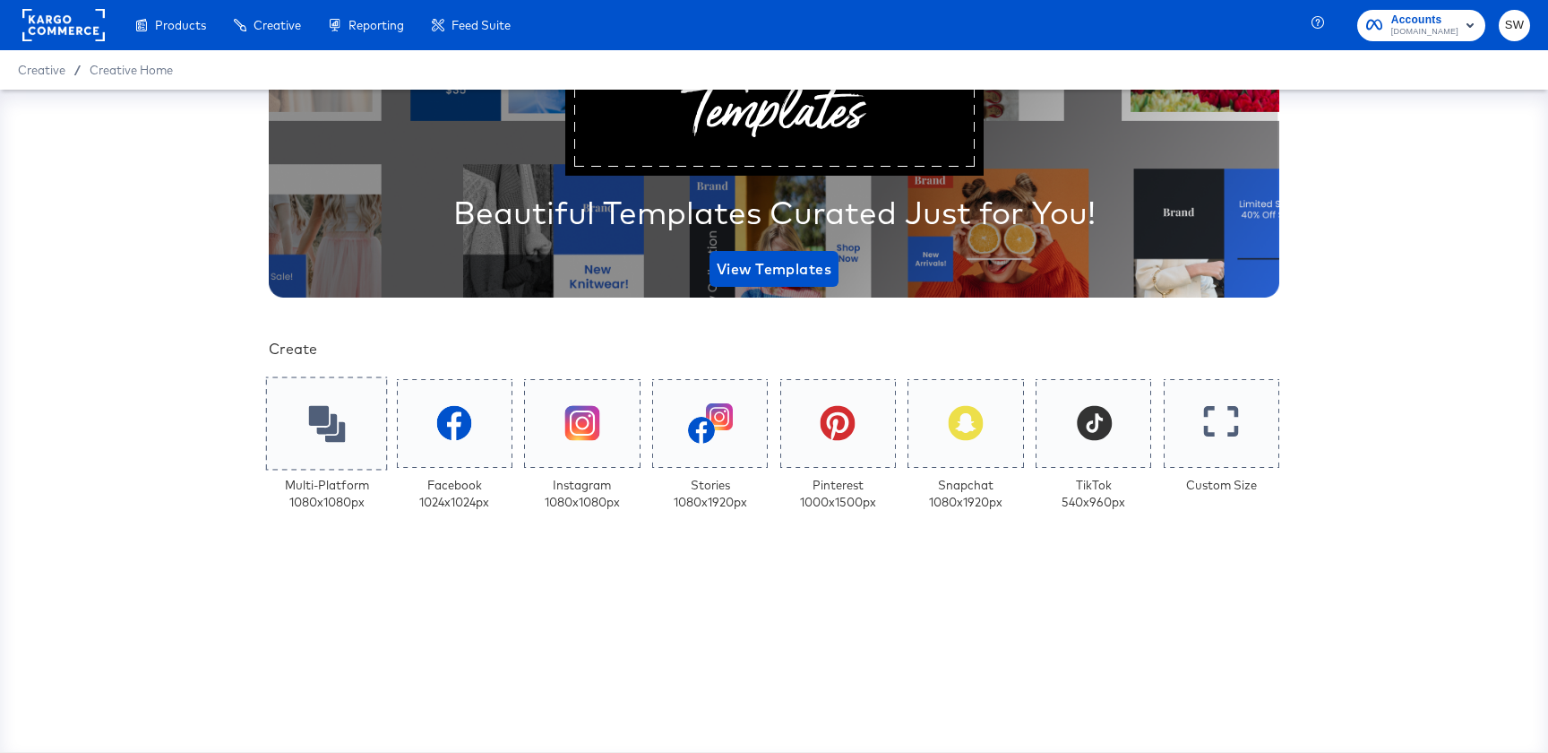
click at [323, 463] on div at bounding box center [327, 422] width 122 height 93
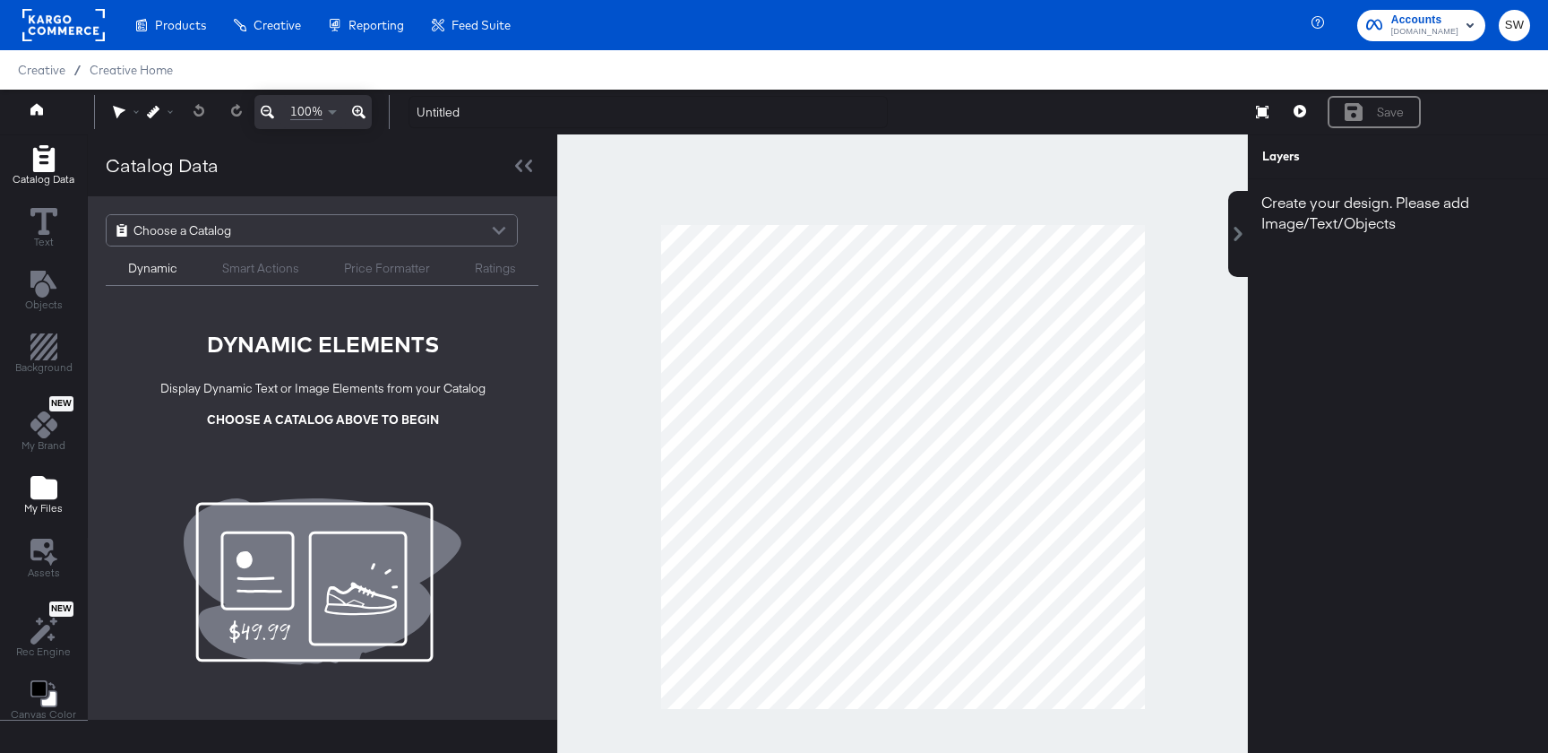
click at [39, 480] on icon "Add Files" at bounding box center [43, 487] width 27 height 23
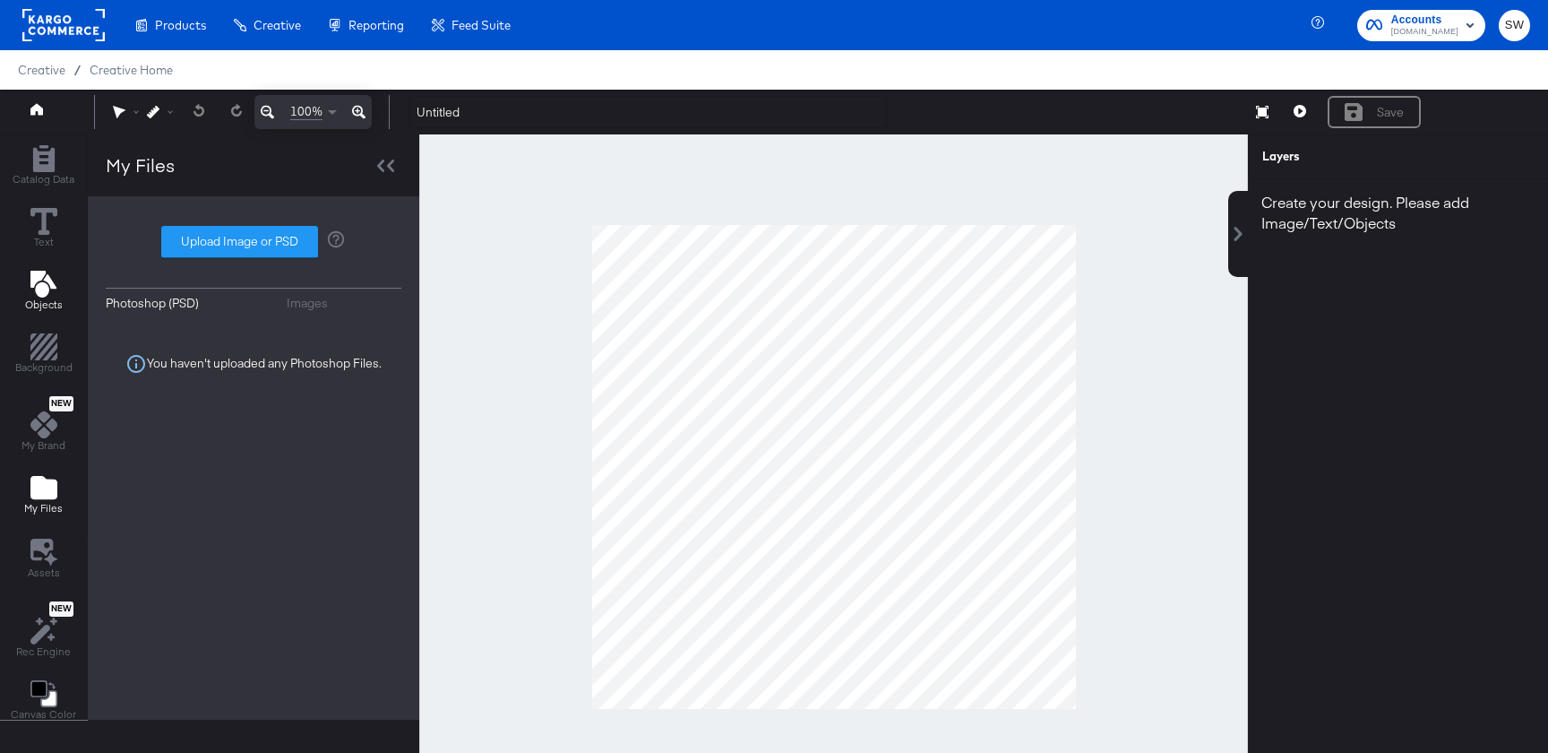
click at [38, 289] on icon "Add Text" at bounding box center [43, 284] width 26 height 27
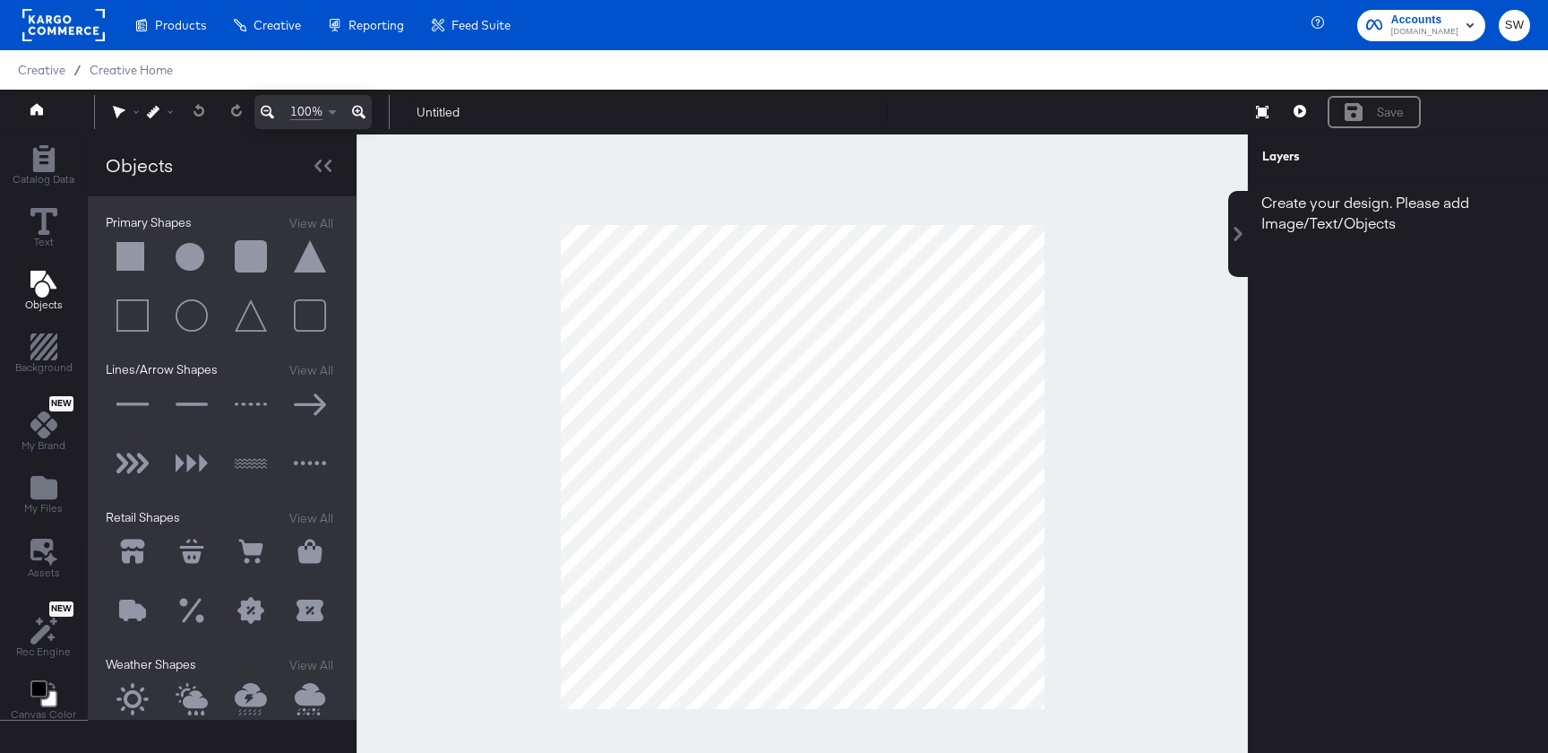
click at [129, 255] on button at bounding box center [133, 257] width 54 height 54
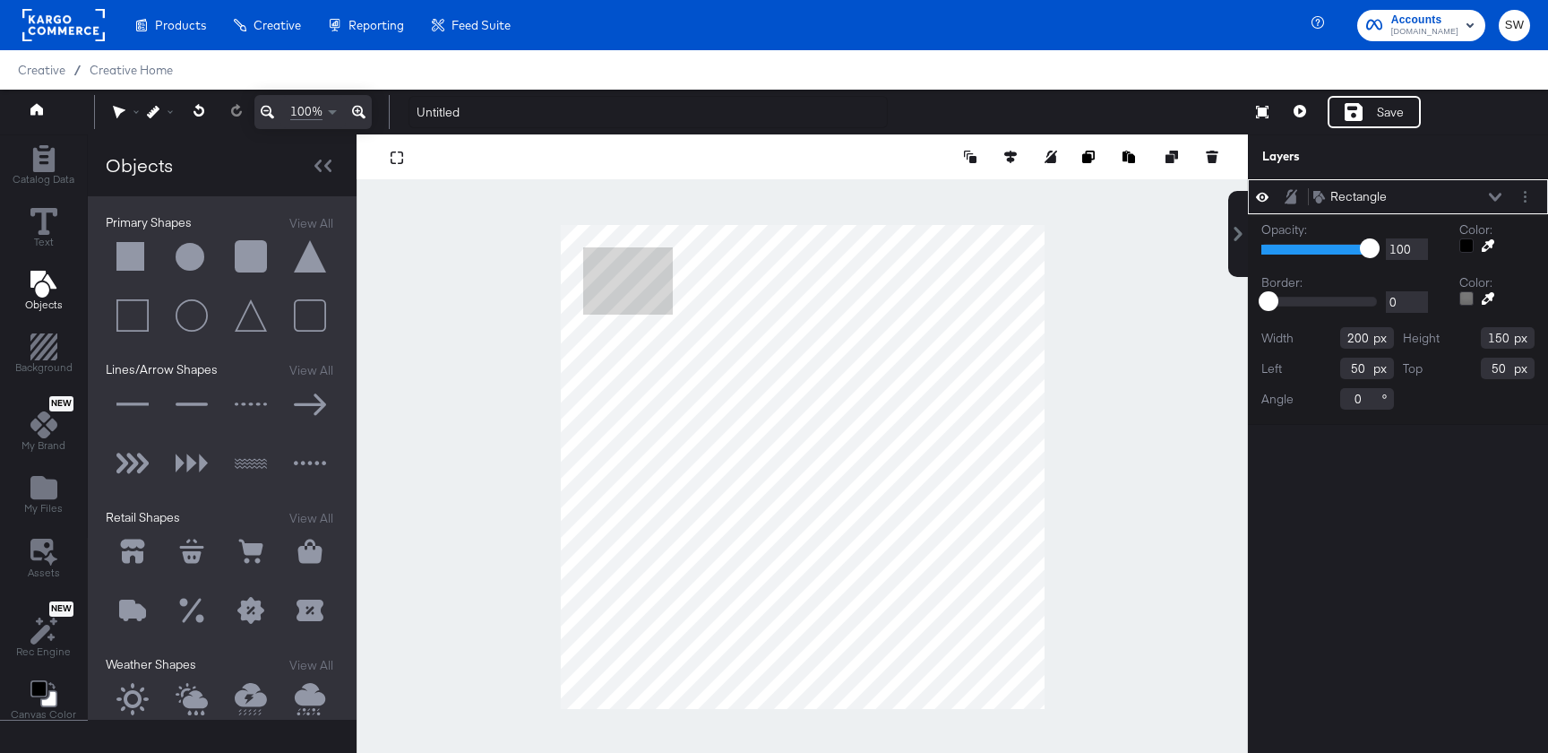
click at [197, 256] on button at bounding box center [192, 257] width 54 height 54
type input "326"
type input "200"
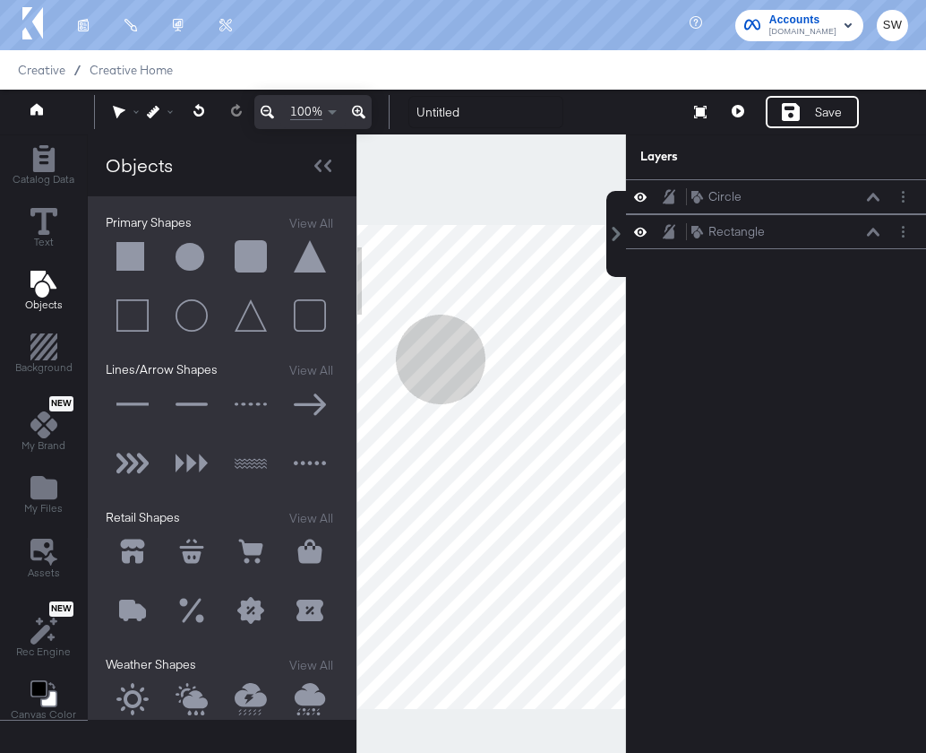
click at [307, 257] on button at bounding box center [310, 257] width 54 height 54
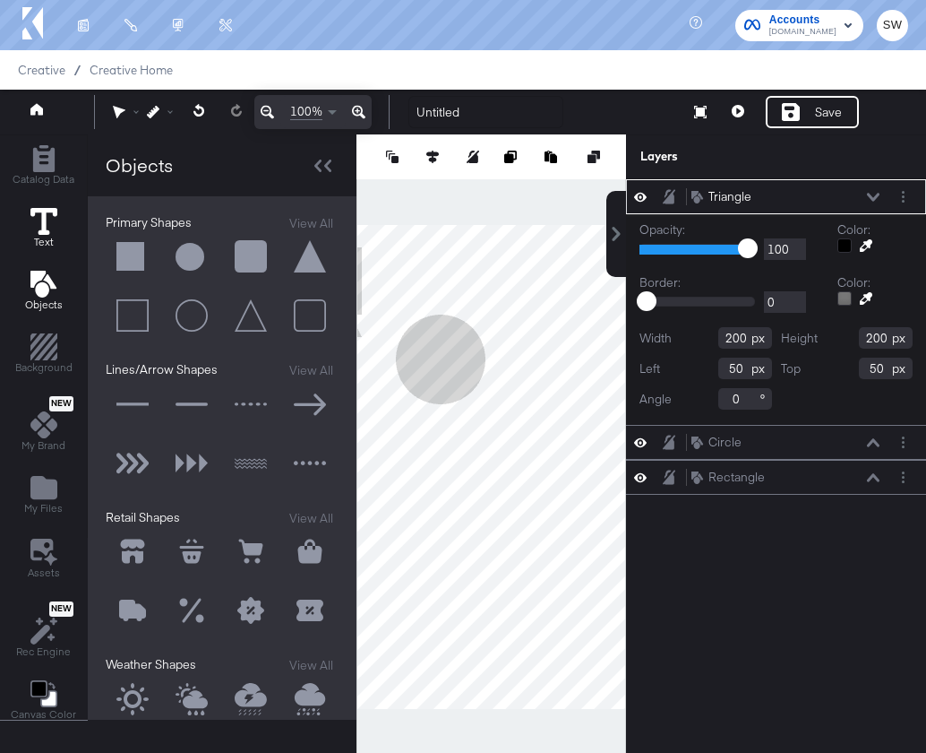
click at [57, 243] on button "Text" at bounding box center [44, 228] width 48 height 51
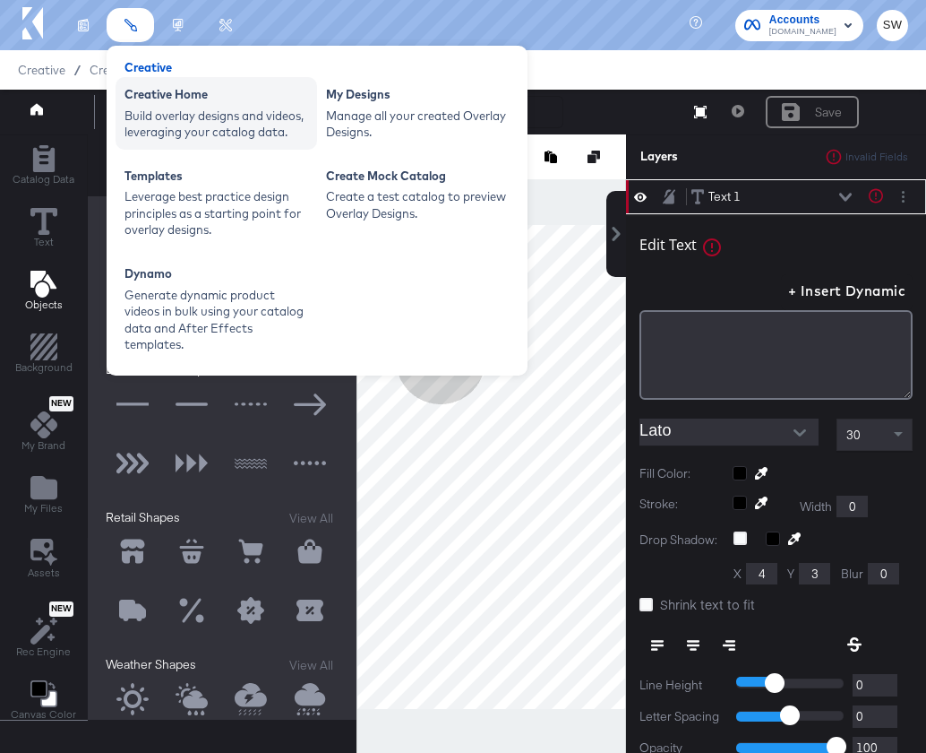
click at [147, 103] on div "Creative Home" at bounding box center [217, 97] width 184 height 22
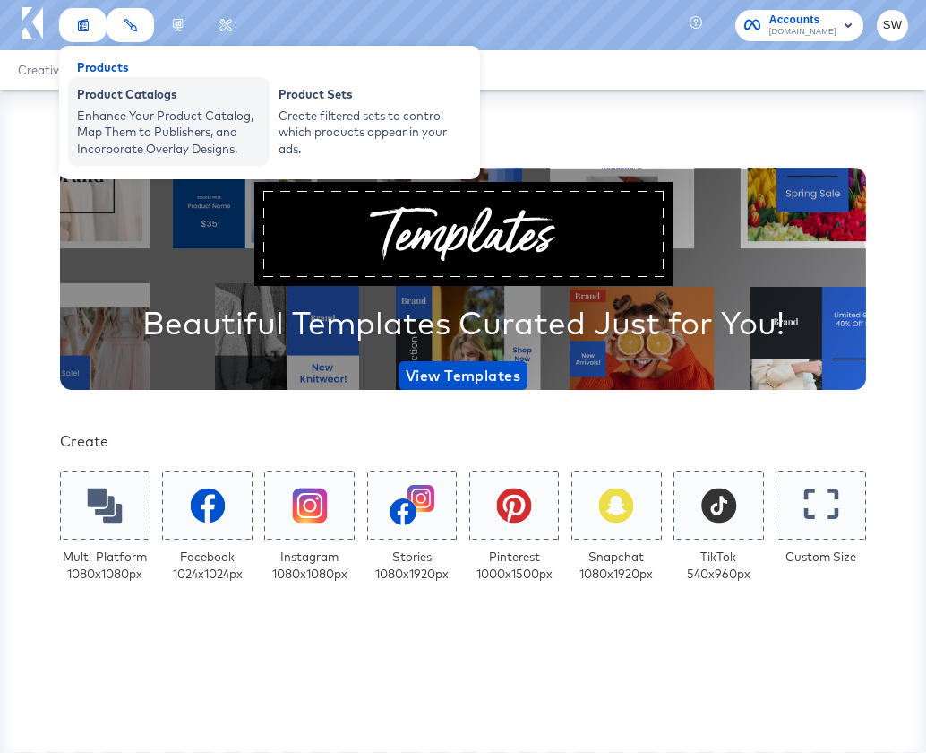
click at [99, 95] on div "Product Catalogs" at bounding box center [169, 97] width 184 height 22
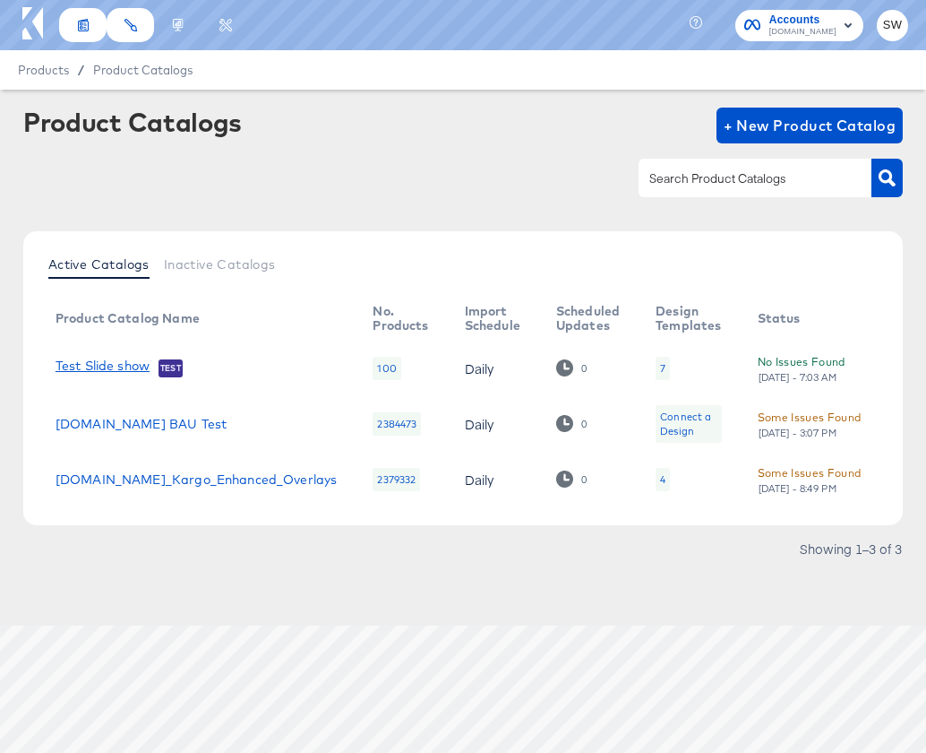
click at [105, 363] on link "Test Slide show" at bounding box center [103, 367] width 94 height 18
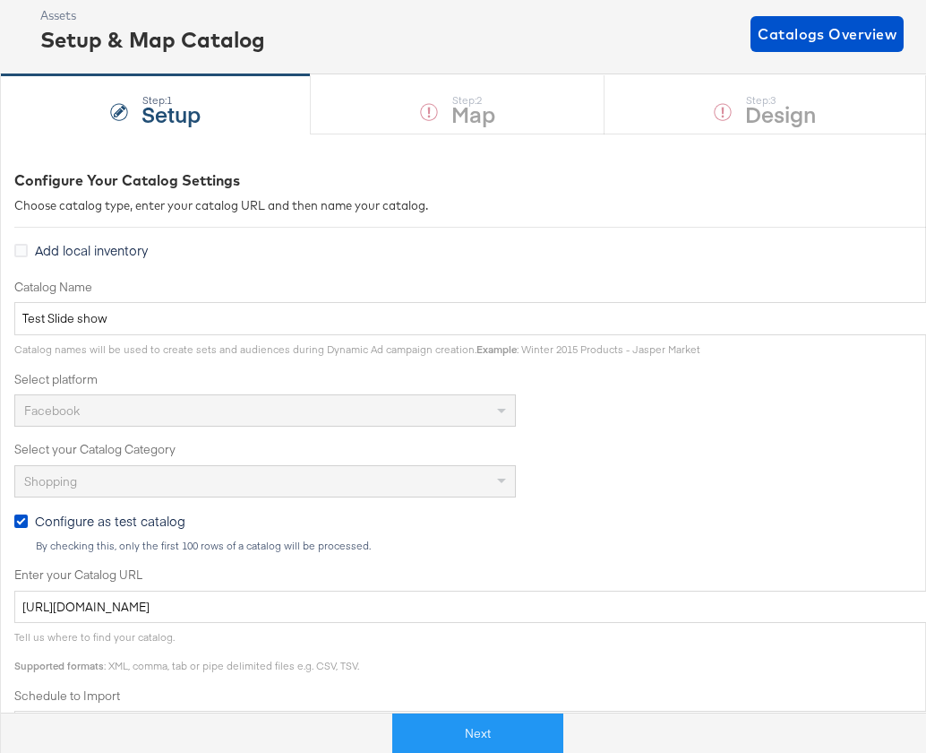
scroll to position [111, 0]
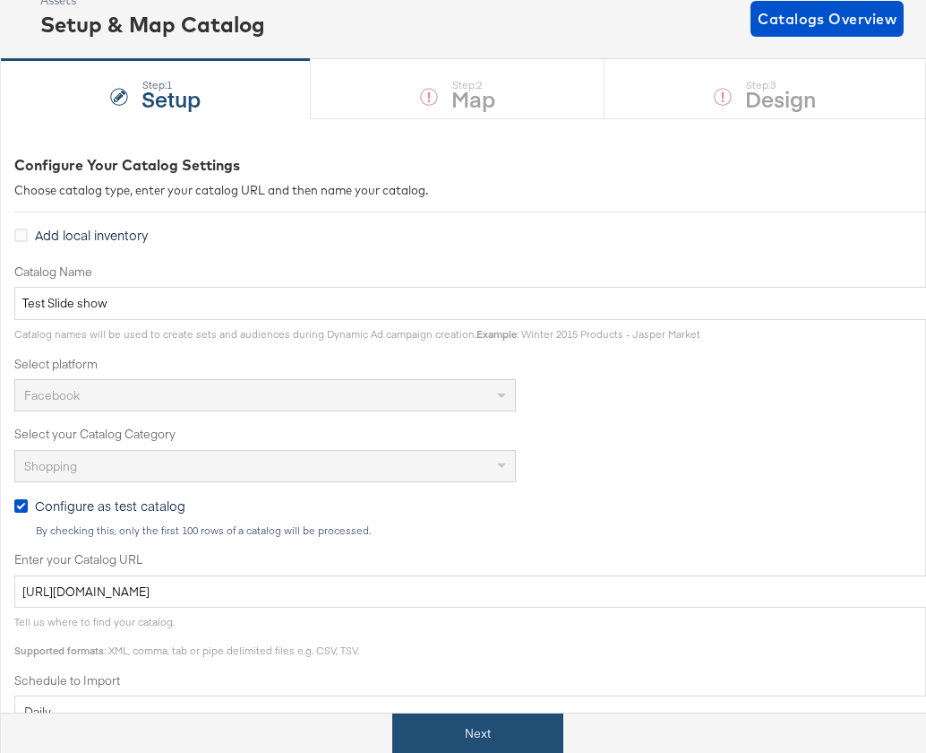
click at [487, 737] on button "Next" at bounding box center [477, 733] width 171 height 40
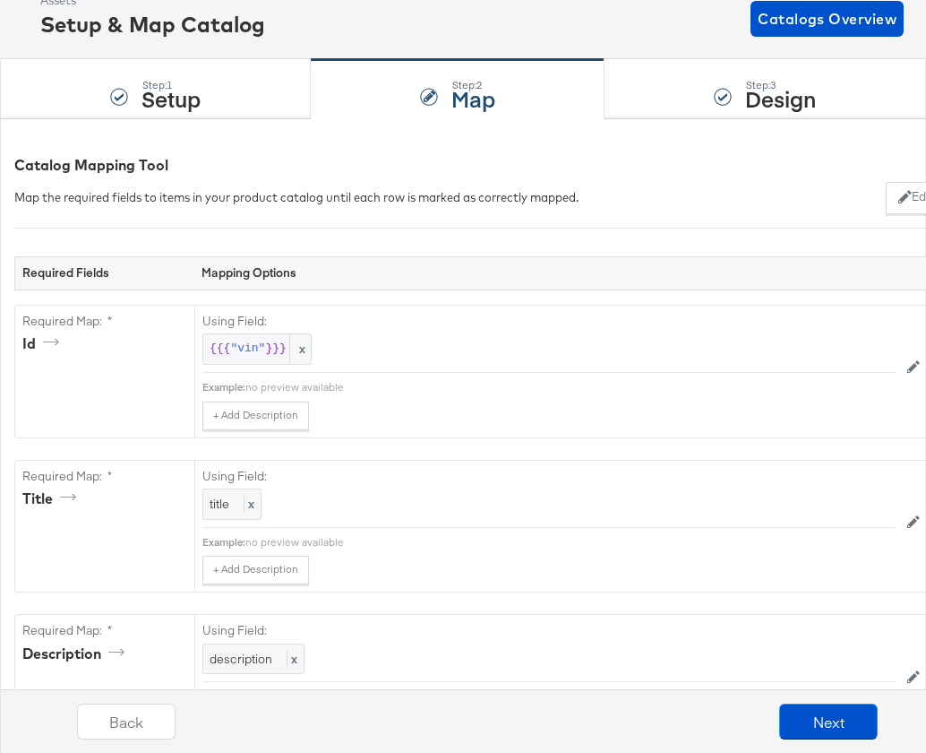
scroll to position [0, 0]
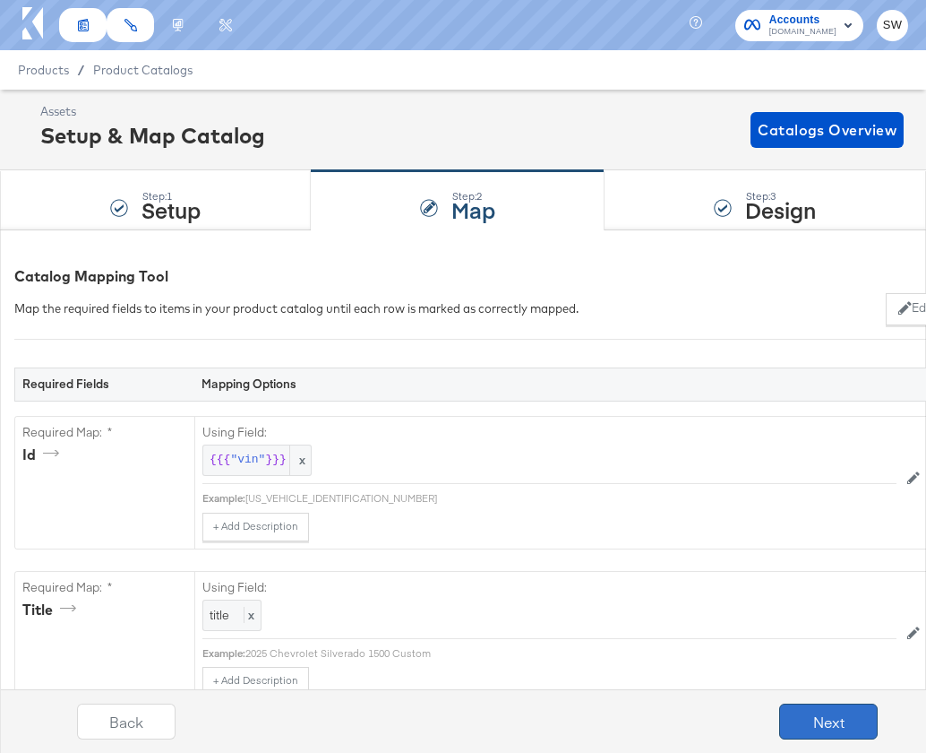
click at [826, 724] on button "Next" at bounding box center [829, 721] width 99 height 36
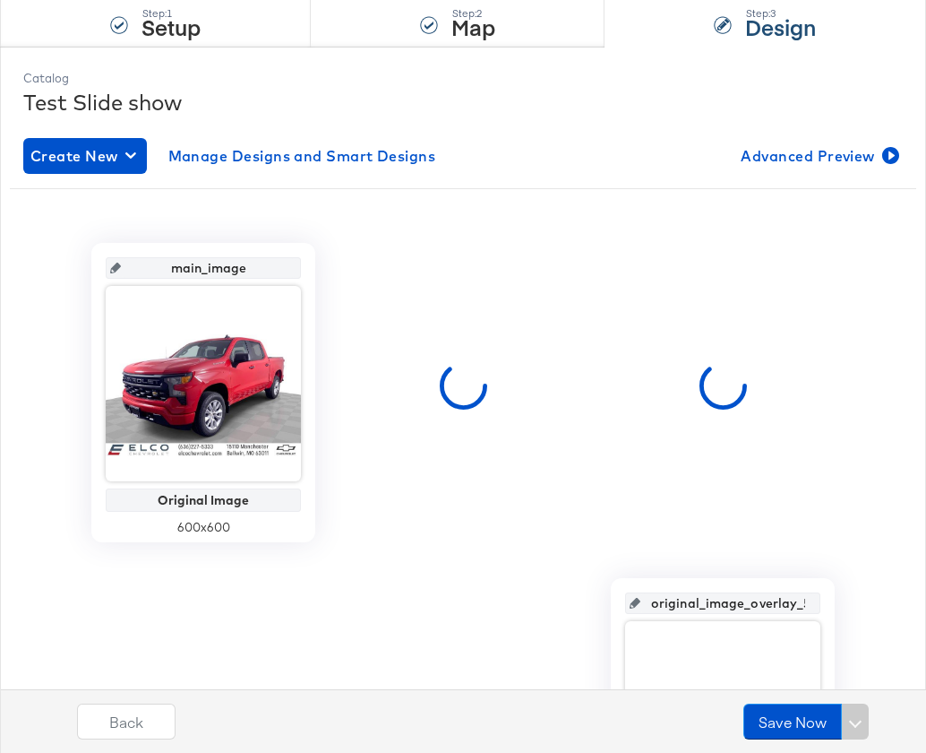
scroll to position [212, 0]
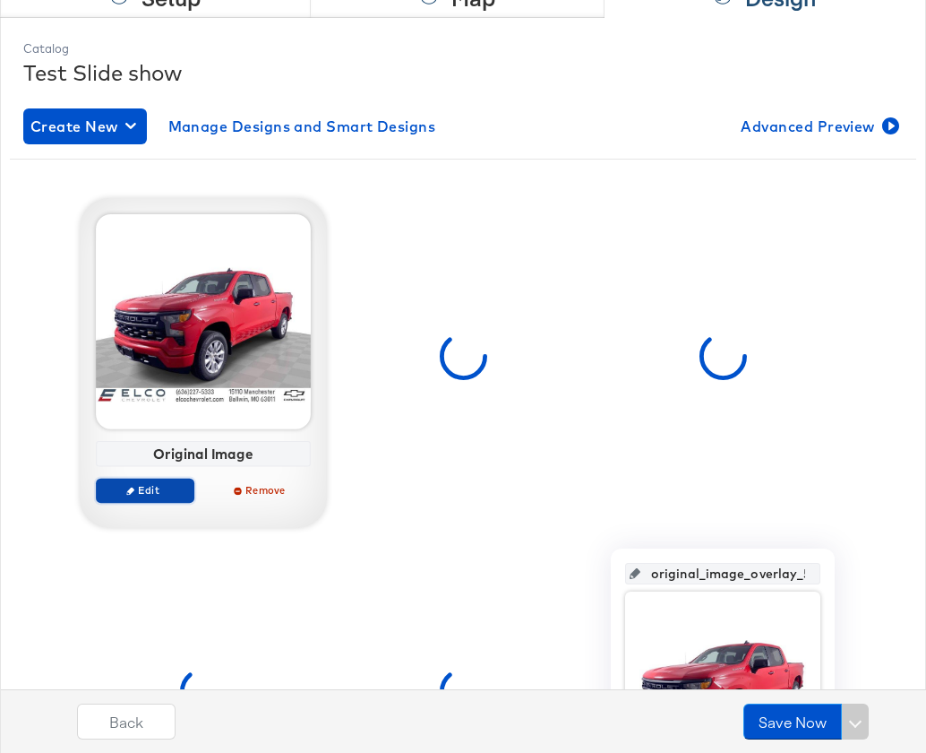
click at [148, 488] on span "Edit" at bounding box center [145, 489] width 82 height 13
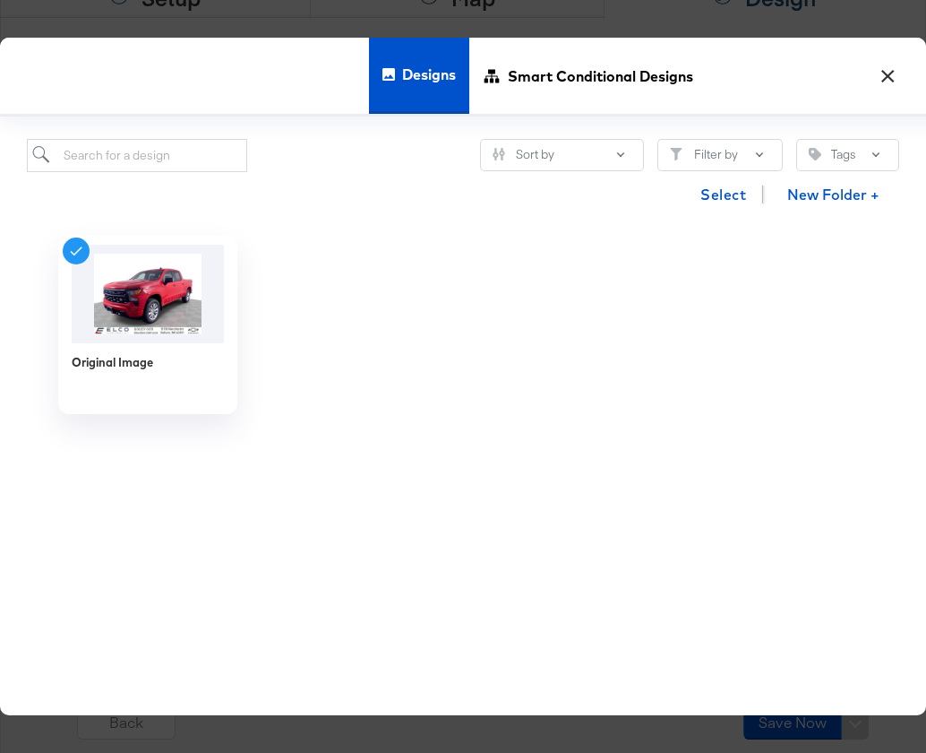
click at [888, 72] on button "×" at bounding box center [888, 72] width 32 height 32
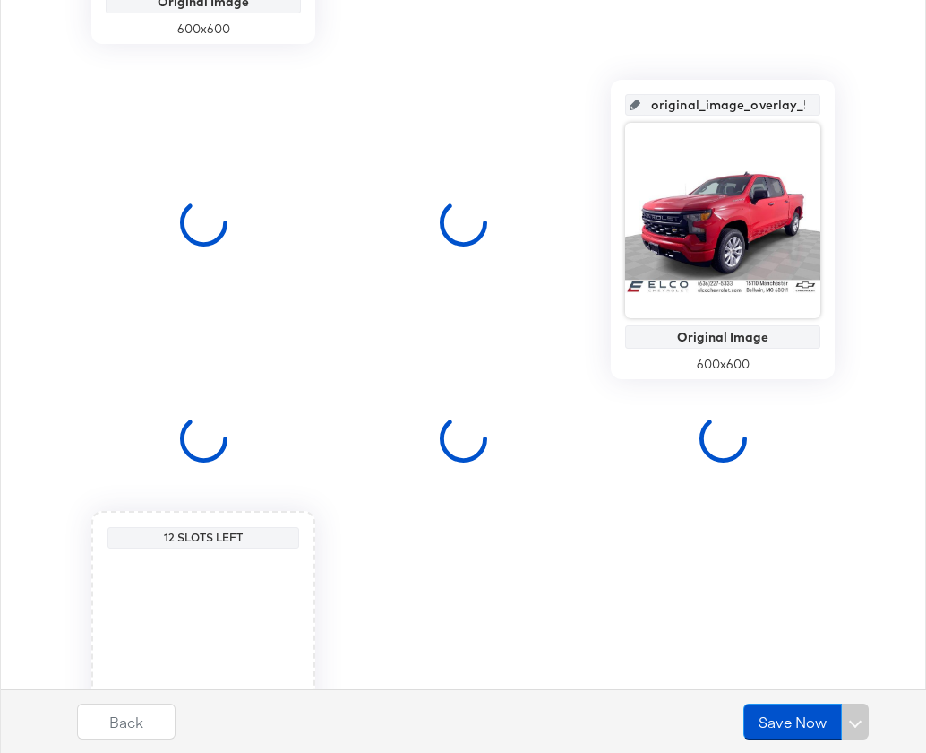
scroll to position [651, 0]
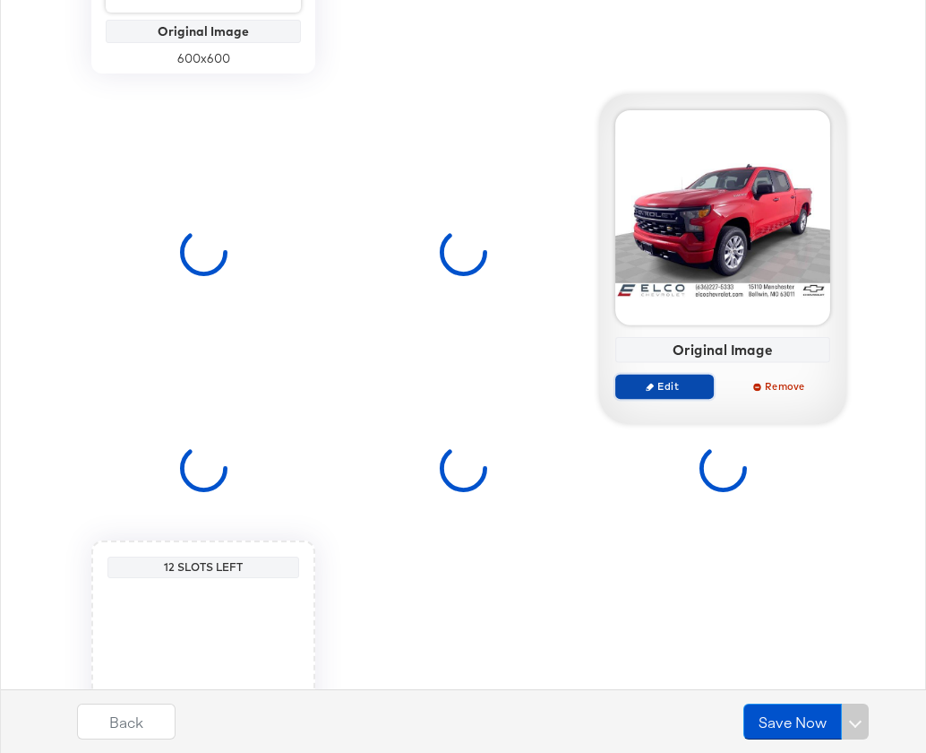
click at [651, 375] on button "Edit" at bounding box center [665, 386] width 99 height 25
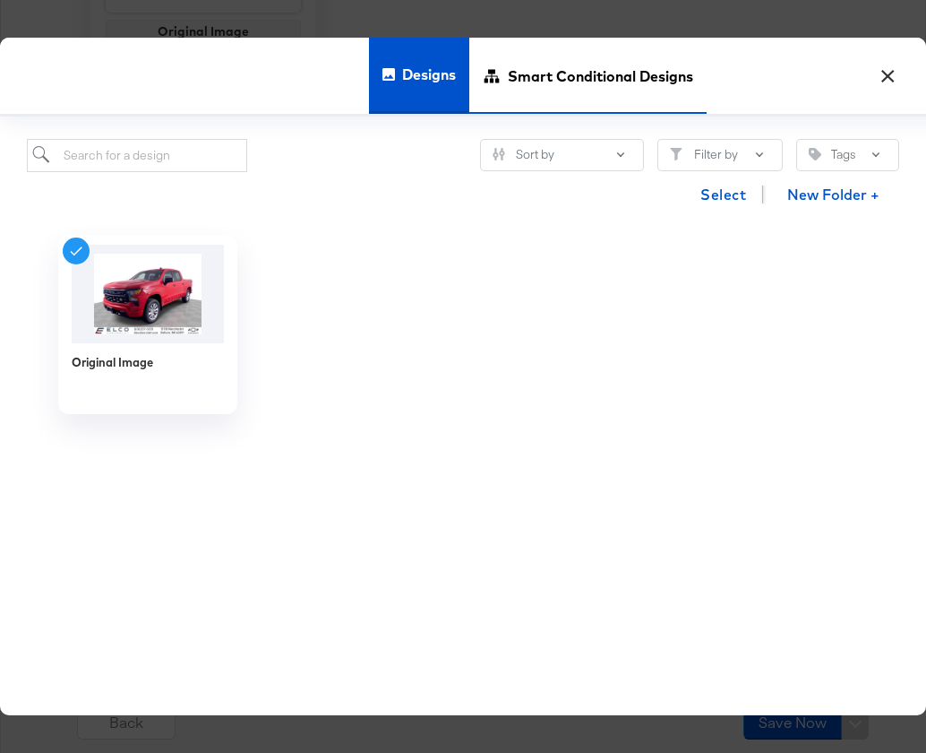
click at [540, 105] on span "Smart Conditional Designs" at bounding box center [600, 76] width 185 height 79
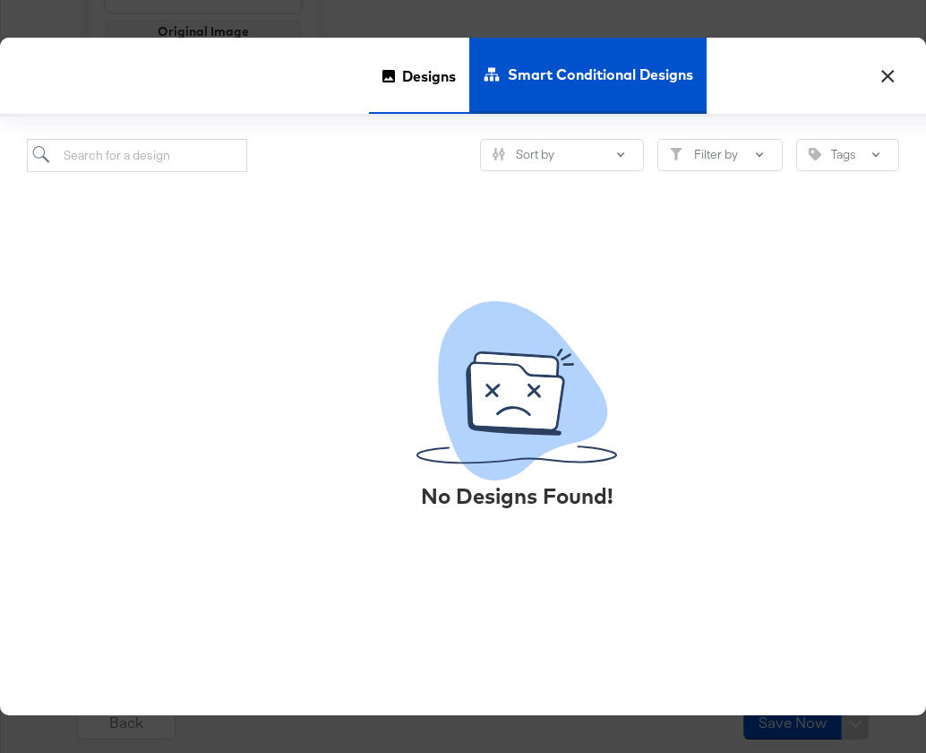
click at [418, 79] on span "Designs" at bounding box center [429, 76] width 54 height 79
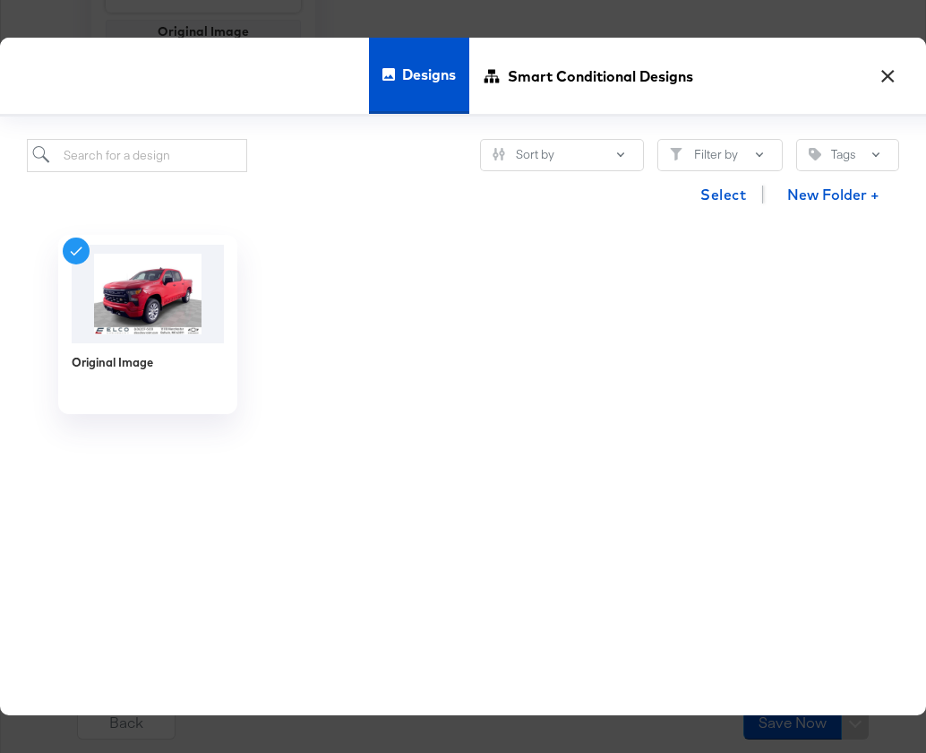
click at [890, 70] on button "×" at bounding box center [888, 72] width 32 height 32
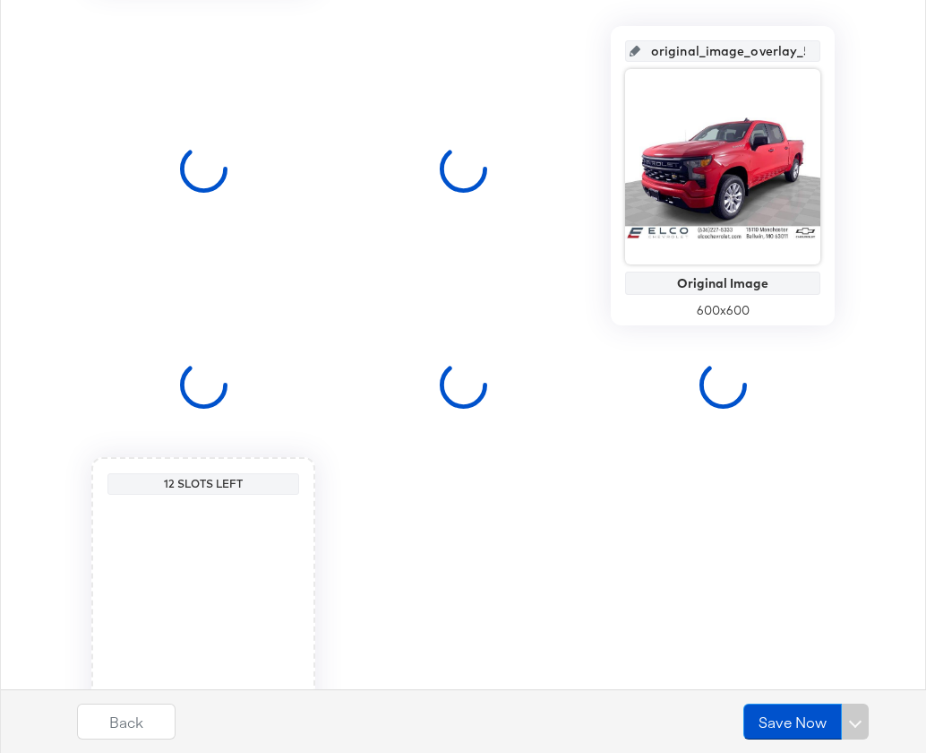
scroll to position [867, 0]
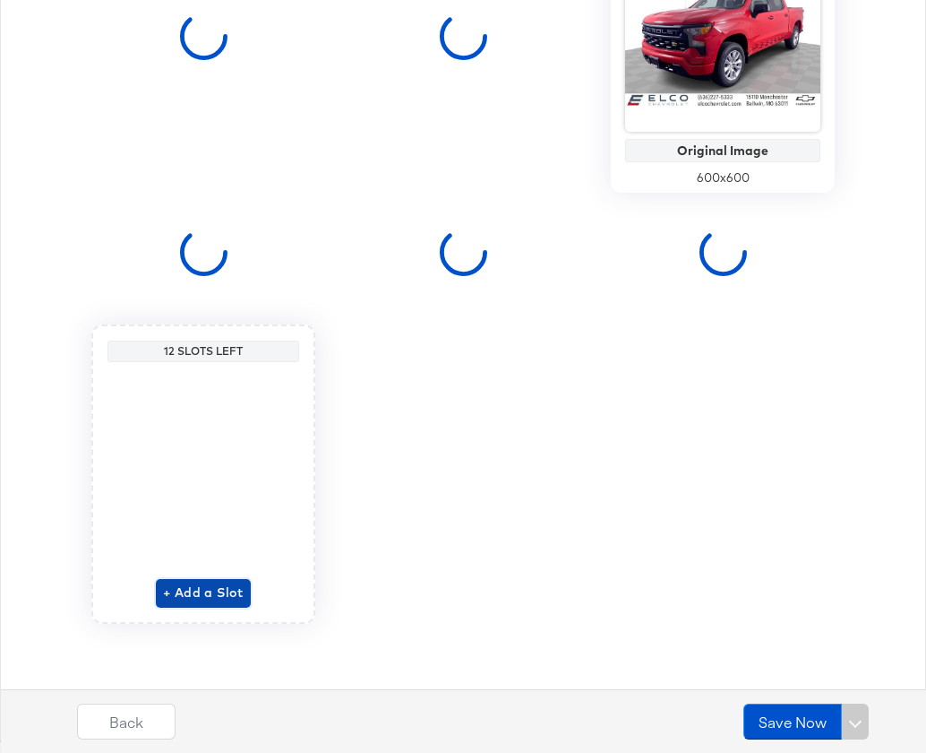
click at [175, 599] on span "+ Add a Slot" at bounding box center [203, 592] width 81 height 22
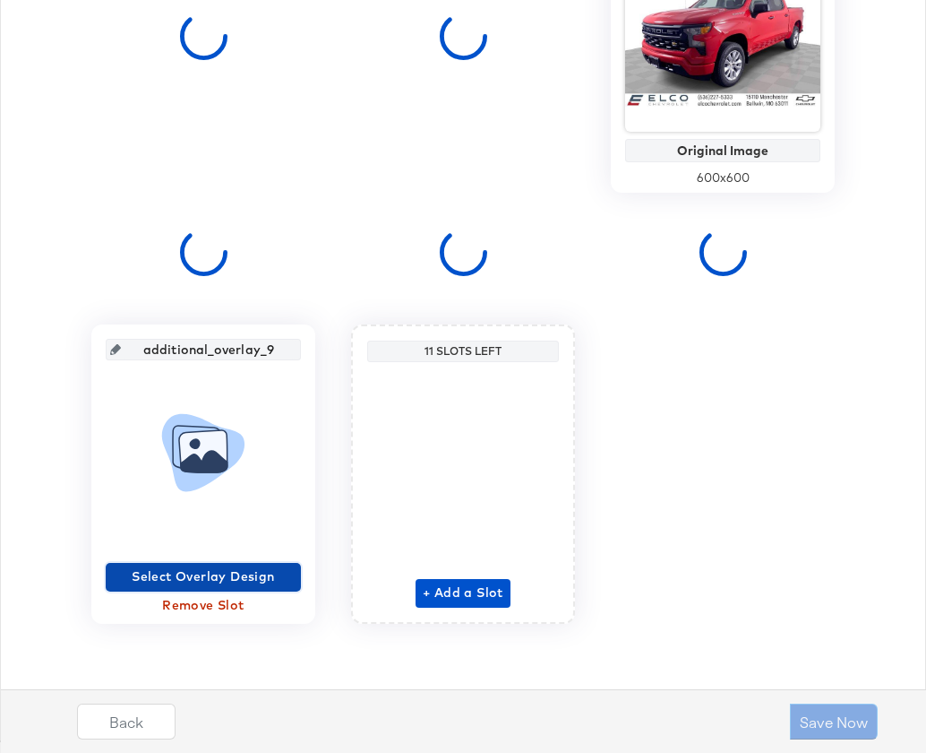
click at [196, 576] on span "Select Overlay Design" at bounding box center [203, 576] width 181 height 22
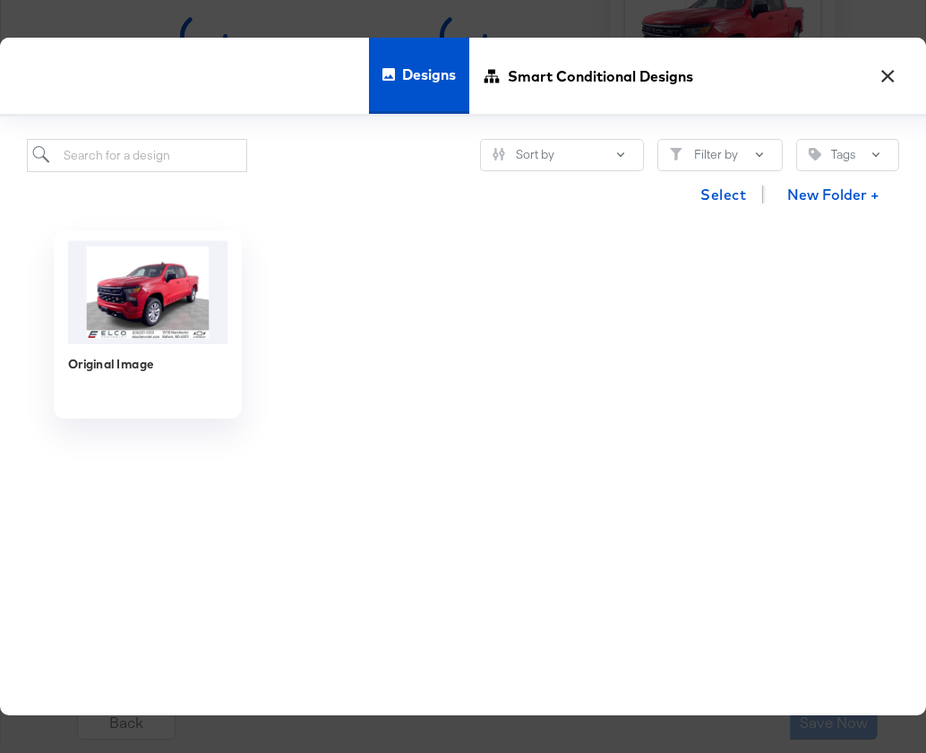
click at [168, 381] on div "Original Image" at bounding box center [148, 376] width 160 height 64
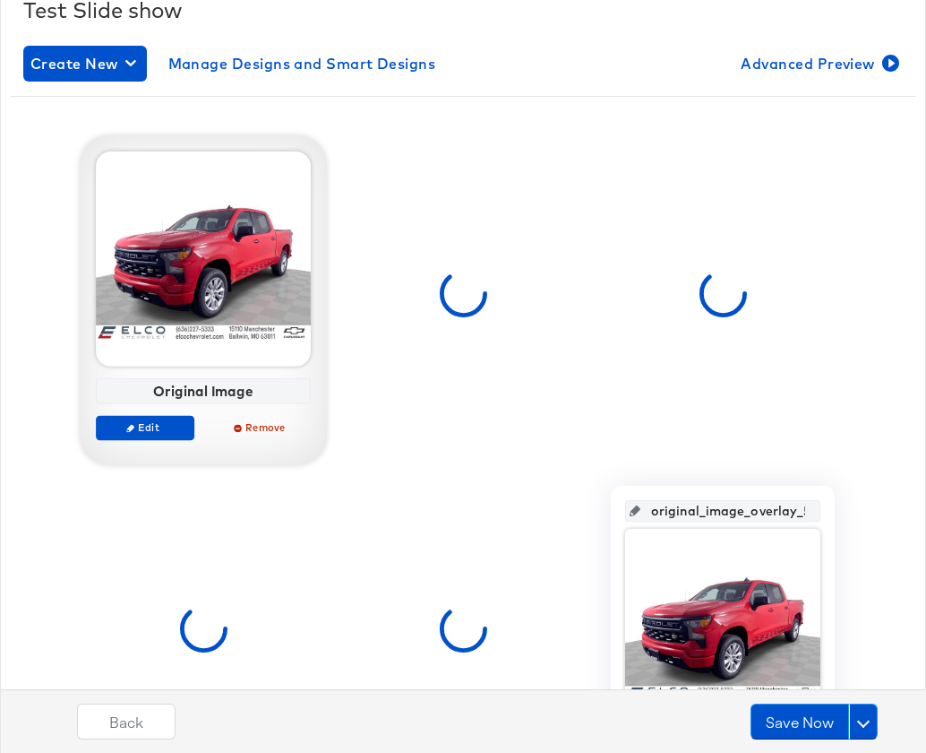
scroll to position [278, 0]
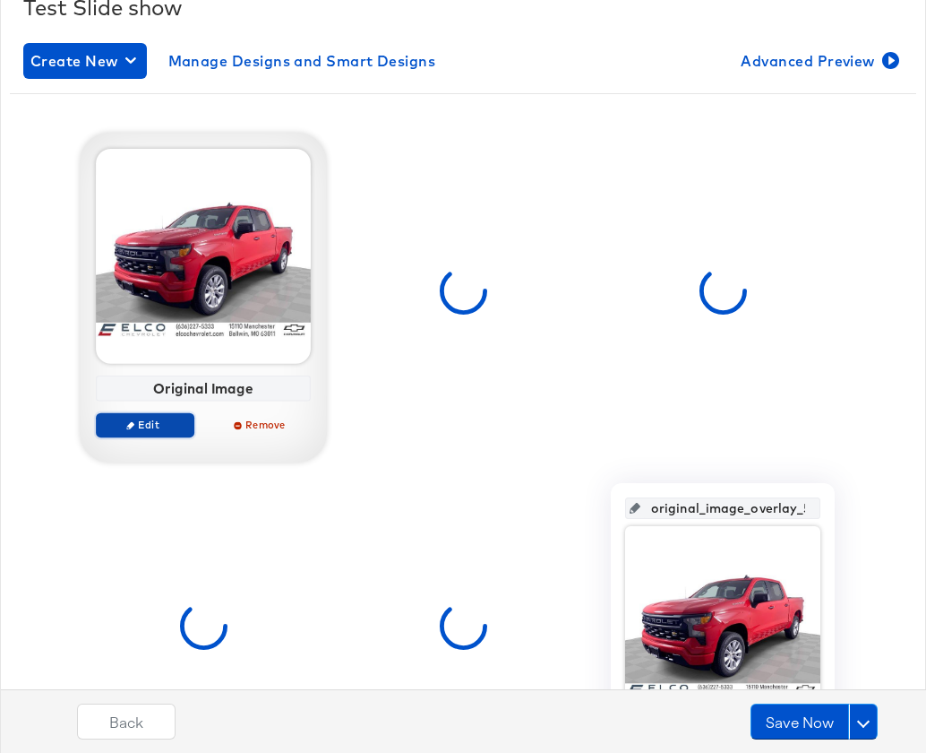
click at [156, 423] on span "Edit" at bounding box center [145, 424] width 82 height 13
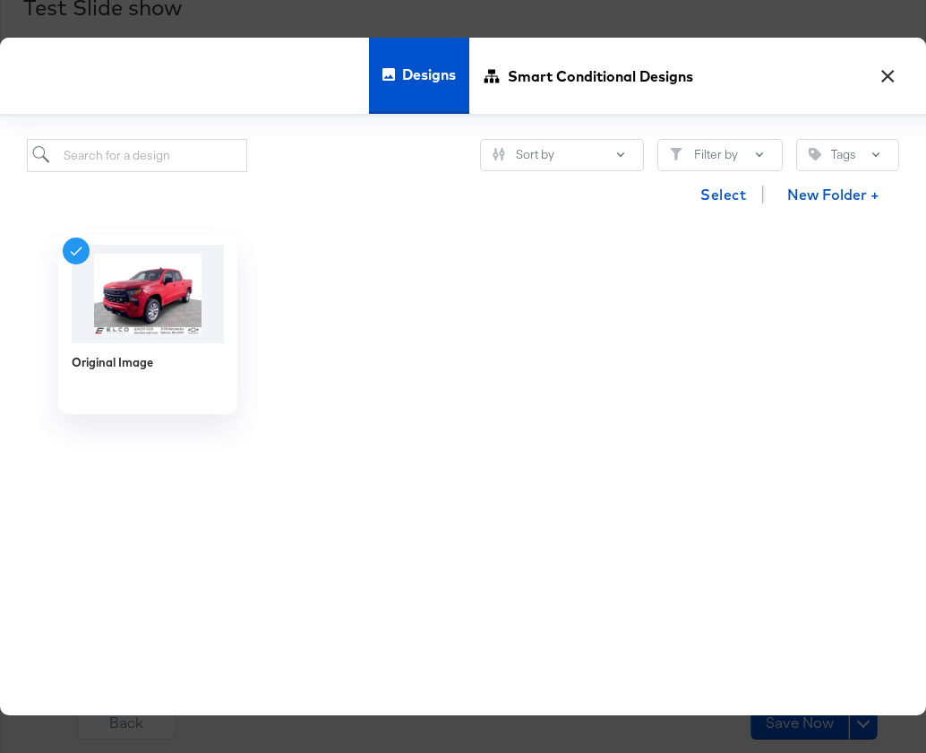
click at [883, 73] on button "×" at bounding box center [888, 72] width 32 height 32
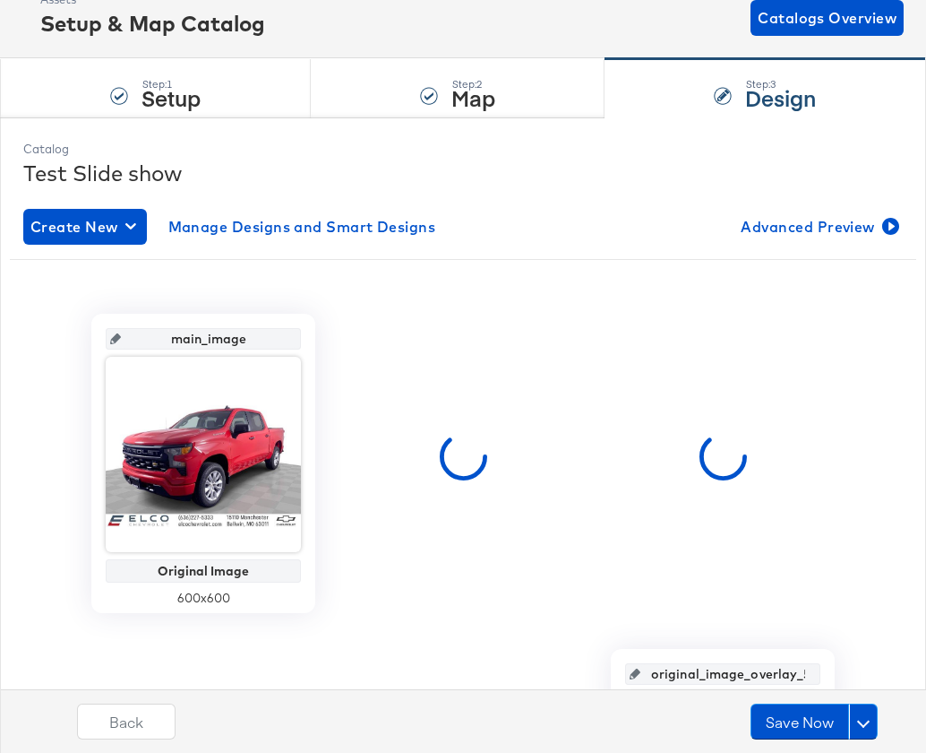
scroll to position [103, 0]
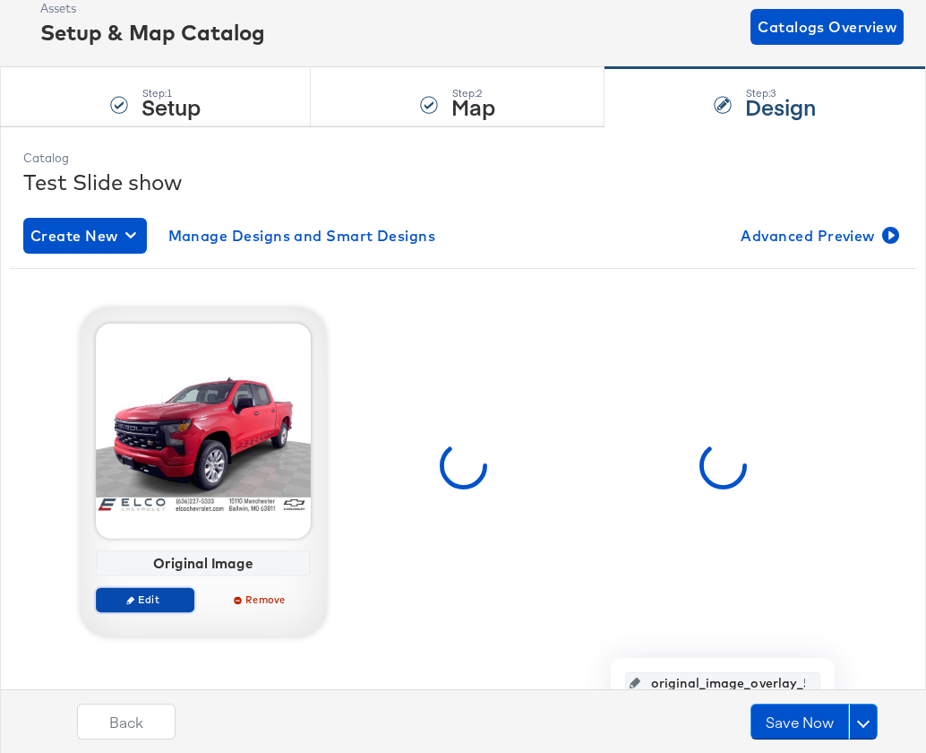
click at [134, 599] on icon "button" at bounding box center [130, 600] width 8 height 8
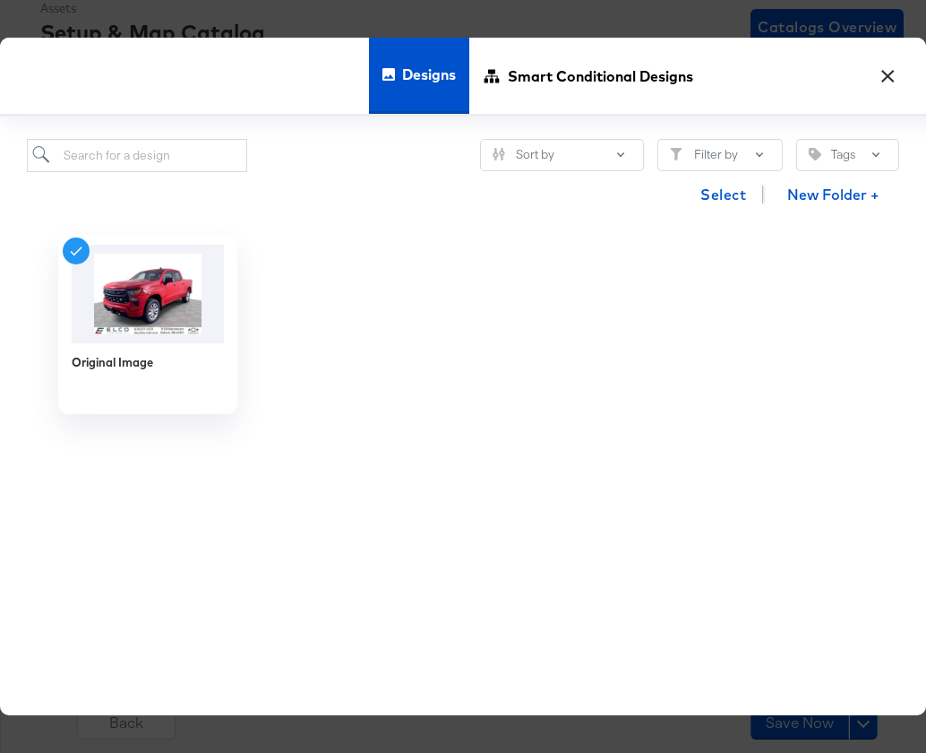
click at [882, 75] on button "×" at bounding box center [888, 72] width 32 height 32
click at [882, 75] on div "Step: 3 Design" at bounding box center [766, 97] width 322 height 59
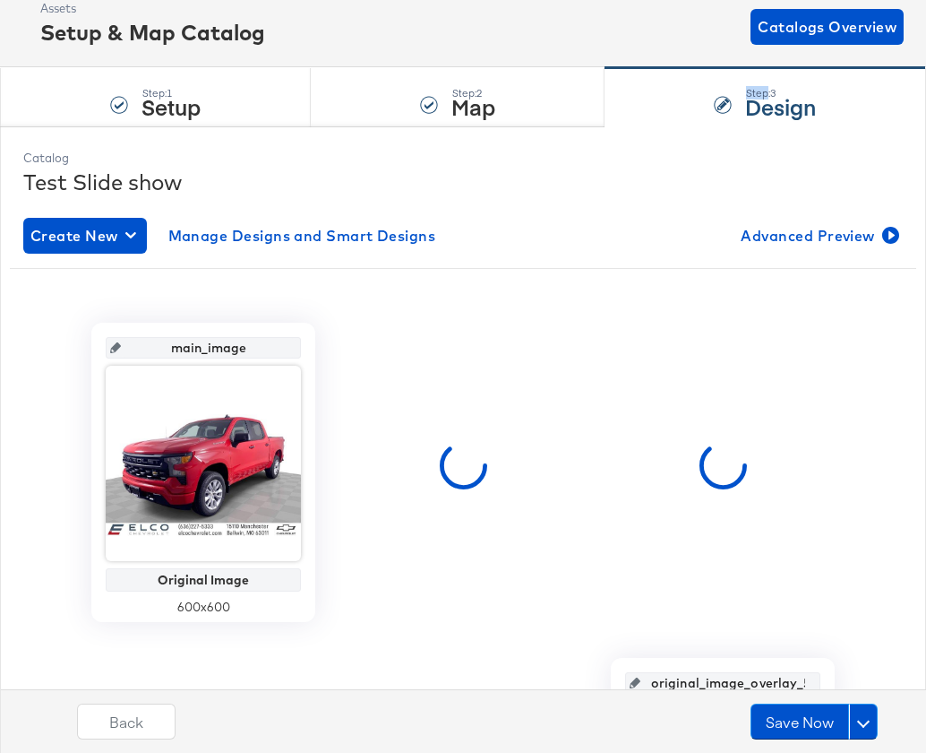
scroll to position [56, 0]
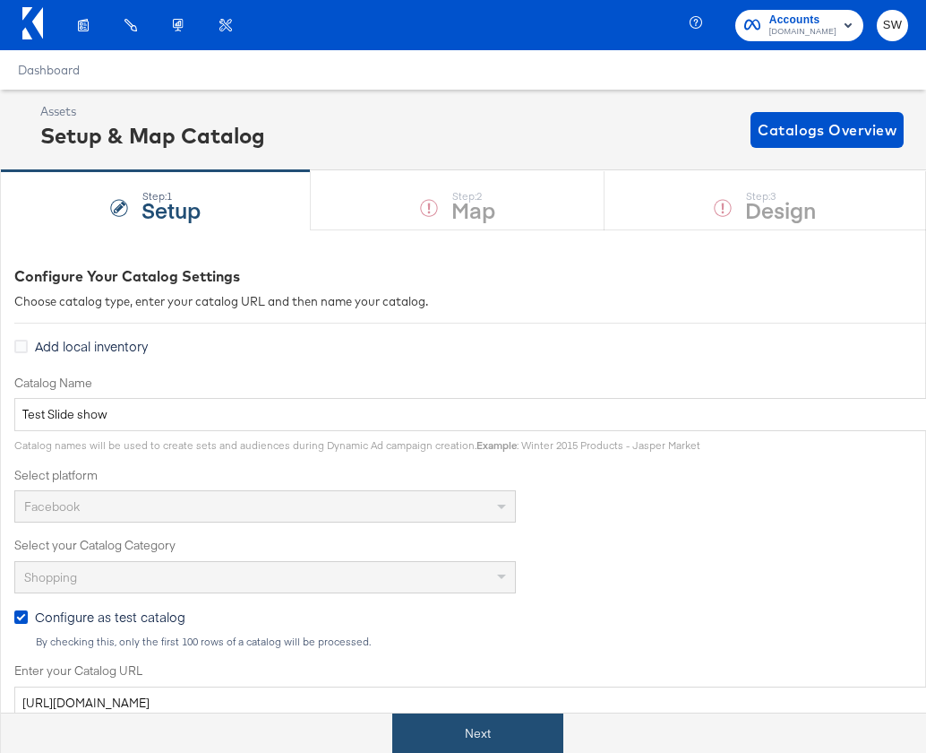
click at [497, 724] on button "Next" at bounding box center [477, 733] width 171 height 40
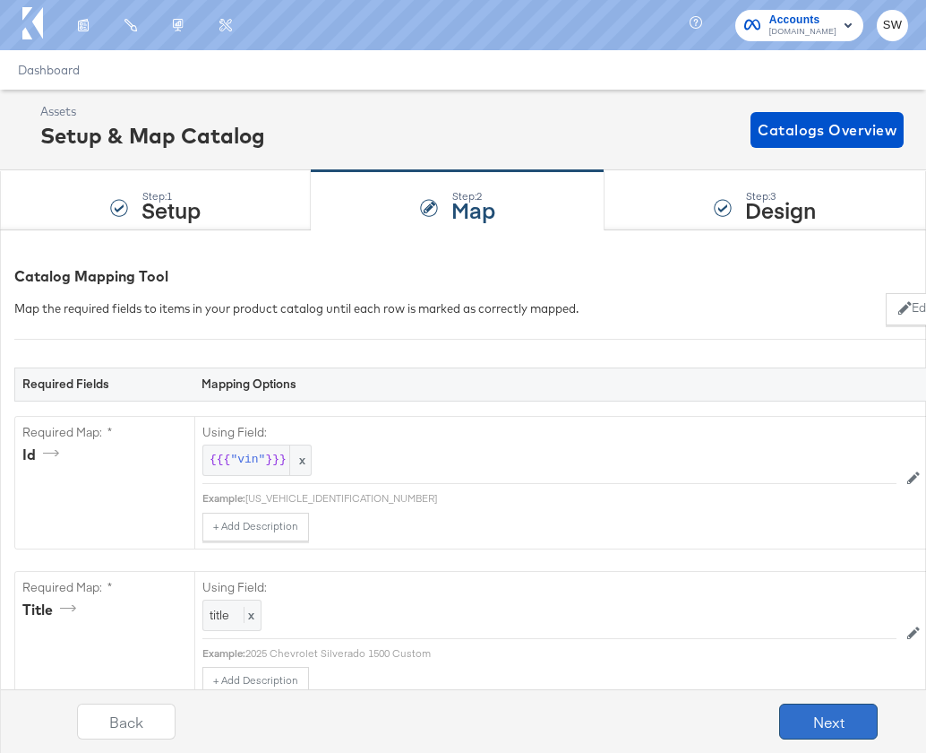
click at [864, 728] on button "Next" at bounding box center [829, 721] width 99 height 36
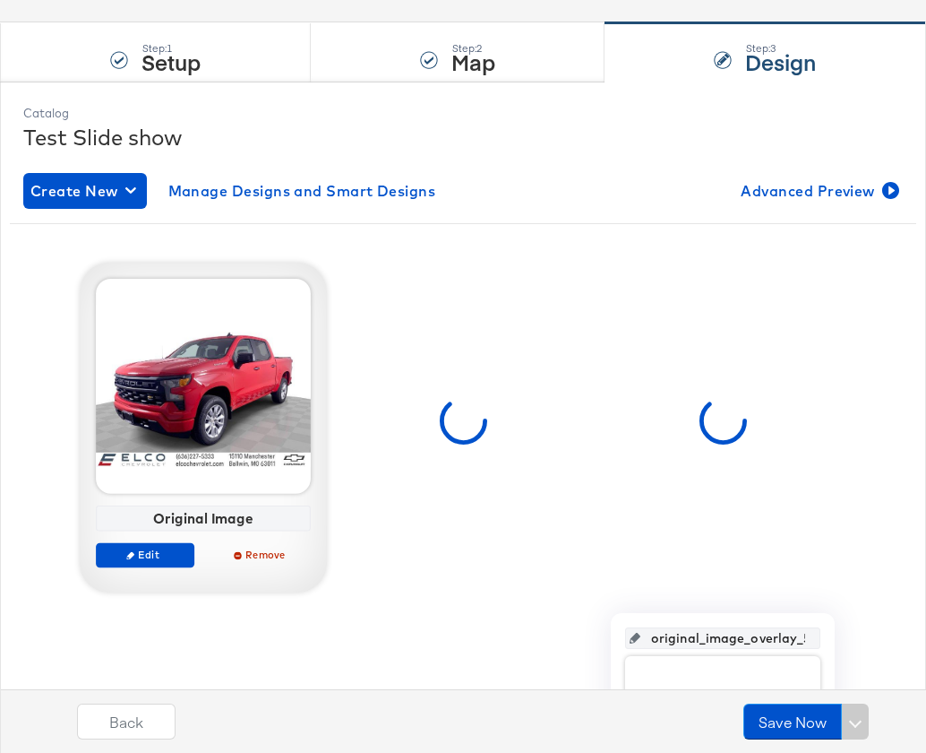
scroll to position [151, 0]
